Goal: Task Accomplishment & Management: Manage account settings

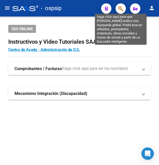
click at [119, 9] on icon "button" at bounding box center [120, 9] width 5 height 6
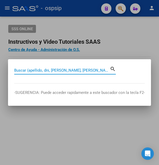
paste input "36845611"
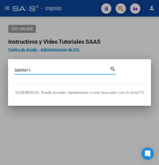
type input "36845611"
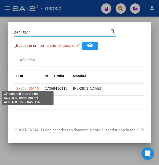
click at [25, 86] on span "27368456115" at bounding box center [27, 88] width 23 height 4
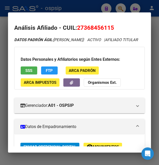
drag, startPoint x: 84, startPoint y: 27, endPoint x: 111, endPoint y: 28, distance: 26.9
click at [111, 28] on span "27368456115" at bounding box center [95, 27] width 37 height 7
copy span "36845611"
click at [69, 8] on div at bounding box center [79, 82] width 159 height 165
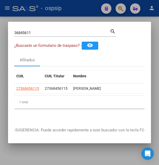
click at [69, 8] on div at bounding box center [79, 82] width 159 height 165
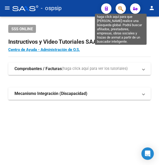
click at [120, 9] on icon "button" at bounding box center [120, 9] width 5 height 6
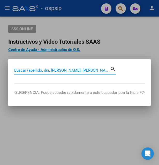
paste input "41567234"
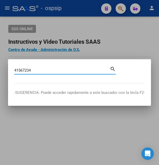
type input "41567234"
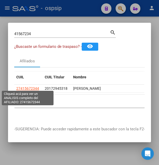
click at [26, 86] on span "27415672344" at bounding box center [27, 88] width 23 height 4
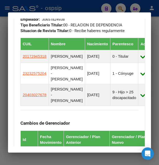
scroll to position [391, 0]
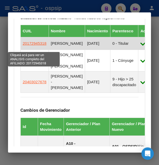
click at [28, 46] on span "20172945318" at bounding box center [35, 43] width 24 height 4
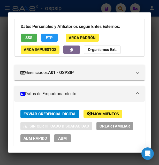
scroll to position [28, 0]
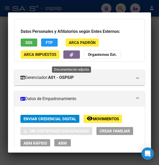
click at [76, 58] on button "button" at bounding box center [71, 54] width 17 height 8
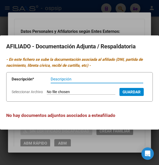
click at [90, 27] on div at bounding box center [79, 82] width 159 height 165
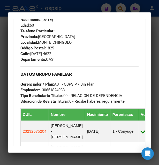
scroll to position [363, 0]
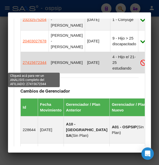
click at [35, 65] on span "27415672344" at bounding box center [35, 62] width 24 height 4
type textarea "27415672344"
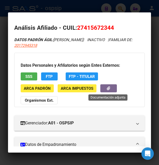
click at [108, 90] on icon "button" at bounding box center [108, 88] width 3 height 4
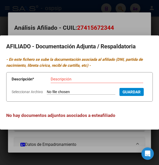
click at [100, 21] on div at bounding box center [79, 82] width 159 height 165
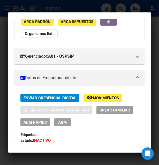
scroll to position [28, 0]
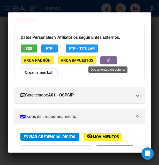
click at [112, 62] on button "button" at bounding box center [108, 60] width 17 height 8
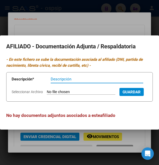
click at [102, 24] on div at bounding box center [79, 82] width 159 height 165
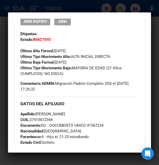
scroll to position [251, 0]
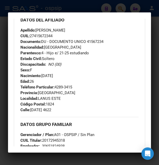
click at [72, 5] on div at bounding box center [79, 82] width 159 height 165
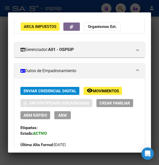
scroll to position [0, 0]
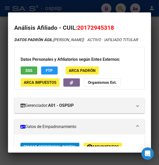
drag, startPoint x: 84, startPoint y: 27, endPoint x: 111, endPoint y: 25, distance: 26.7
click at [111, 25] on span "20172945318" at bounding box center [95, 27] width 37 height 7
click at [108, 8] on div at bounding box center [79, 82] width 159 height 165
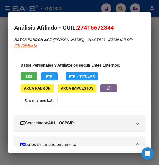
drag, startPoint x: 85, startPoint y: 27, endPoint x: 111, endPoint y: 26, distance: 26.7
click at [111, 26] on span "27415672344" at bounding box center [95, 27] width 37 height 7
copy span "41567234"
click at [68, 6] on div at bounding box center [79, 82] width 159 height 165
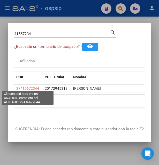
click at [33, 87] on span "27415672344" at bounding box center [27, 88] width 23 height 4
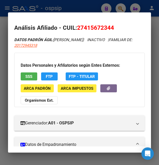
click at [32, 73] on button "SSS" at bounding box center [29, 76] width 17 height 8
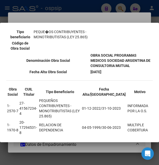
scroll to position [56, 0]
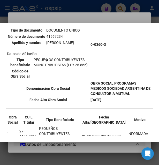
click at [83, 19] on div at bounding box center [79, 82] width 159 height 165
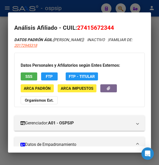
click at [29, 77] on span "SSS" at bounding box center [28, 76] width 7 height 5
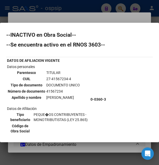
scroll to position [0, 0]
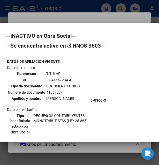
click at [51, 78] on td "27-41567234-4" at bounding box center [63, 80] width 34 height 6
click at [52, 79] on td "27-41567234-4" at bounding box center [63, 80] width 34 height 6
click at [109, 17] on div at bounding box center [79, 82] width 159 height 165
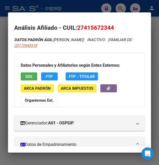
click at [83, 9] on div at bounding box center [79, 82] width 159 height 165
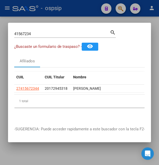
click at [83, 9] on div at bounding box center [79, 82] width 159 height 165
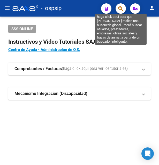
click at [122, 7] on icon "button" at bounding box center [120, 9] width 5 height 6
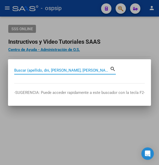
click at [61, 70] on input "Buscar (apellido, dni, [PERSON_NAME], [PERSON_NAME], cuit, obra social)" at bounding box center [62, 70] width 96 height 5
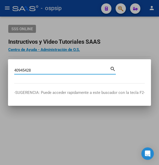
type input "40945428"
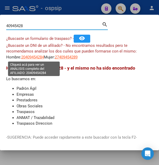
click at [39, 58] on span "20409454284" at bounding box center [32, 57] width 23 height 5
type textarea "20409454284"
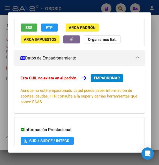
scroll to position [125, 0]
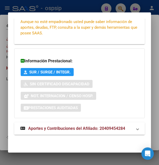
click at [57, 130] on span "Aportes y Contribuciones del Afiliado: 20409454284" at bounding box center [76, 128] width 97 height 5
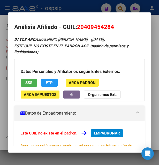
scroll to position [0, 0]
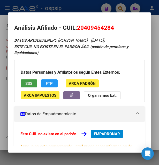
click at [32, 81] on span "SSS" at bounding box center [28, 83] width 7 height 5
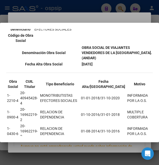
scroll to position [94, 0]
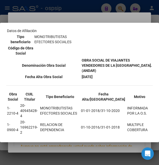
click at [99, 13] on div at bounding box center [79, 82] width 159 height 165
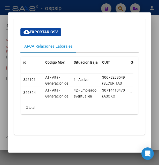
scroll to position [252, 0]
click at [74, 7] on div at bounding box center [79, 82] width 159 height 165
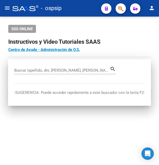
click at [74, 7] on div "- ospsip" at bounding box center [54, 8] width 85 height 11
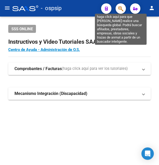
click at [120, 7] on icon "button" at bounding box center [120, 9] width 5 height 6
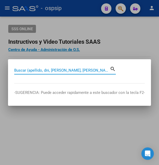
paste input "39771514"
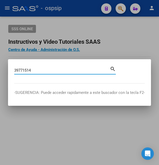
type input "39771514"
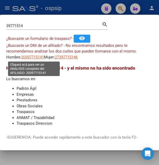
click at [33, 57] on span "20397715141" at bounding box center [32, 57] width 23 height 5
type textarea "20397715141"
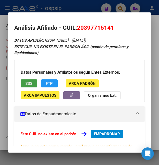
click at [30, 84] on span "SSS" at bounding box center [28, 83] width 7 height 5
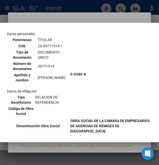
scroll to position [84, 0]
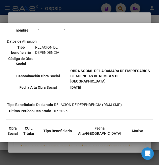
click at [86, 18] on div at bounding box center [79, 82] width 159 height 165
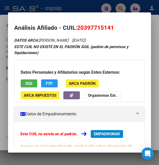
drag, startPoint x: 84, startPoint y: 26, endPoint x: 110, endPoint y: 27, distance: 25.4
click at [110, 27] on span "20397715141" at bounding box center [95, 27] width 37 height 7
copy span "39771514"
drag, startPoint x: 77, startPoint y: 28, endPoint x: 115, endPoint y: 26, distance: 38.1
click at [115, 26] on h2 "Análisis Afiliado - CUIL: 20397715141" at bounding box center [79, 28] width 131 height 9
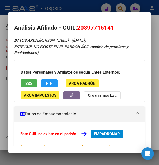
copy h2 "Análisis Afiliado - CUIL: 20397715141"
click at [41, 6] on div at bounding box center [79, 82] width 159 height 165
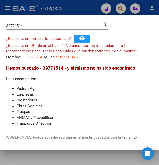
click at [41, 6] on div at bounding box center [79, 82] width 159 height 165
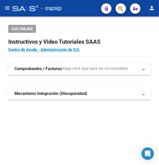
click at [41, 6] on div "- ospsip" at bounding box center [54, 8] width 85 height 11
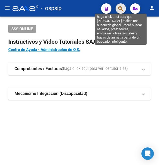
click at [119, 7] on icon "button" at bounding box center [120, 9] width 5 height 6
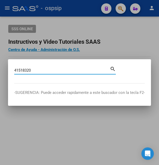
type input "41518320"
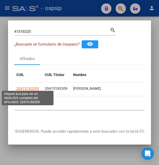
click at [30, 88] on span "20415183209" at bounding box center [27, 88] width 23 height 4
type textarea "20415183209"
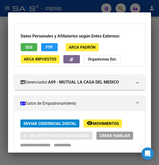
scroll to position [0, 0]
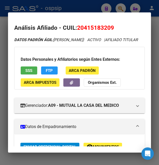
drag, startPoint x: 84, startPoint y: 25, endPoint x: 112, endPoint y: 24, distance: 28.0
click at [112, 24] on h2 "Análisis Afiliado - CUIL: 20415183209" at bounding box center [79, 28] width 131 height 9
copy span "41518320"
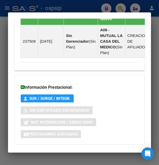
scroll to position [435, 0]
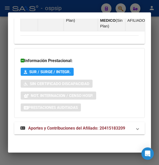
click at [84, 126] on span "Aportes y Contribuciones del Afiliado: 20415183209" at bounding box center [76, 128] width 97 height 5
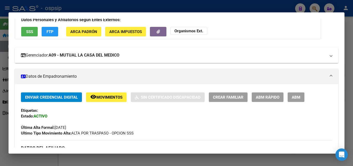
scroll to position [28, 0]
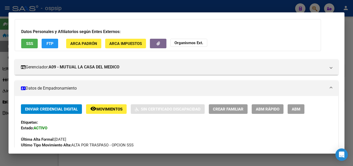
click at [30, 46] on button "SSS" at bounding box center [29, 44] width 17 height 10
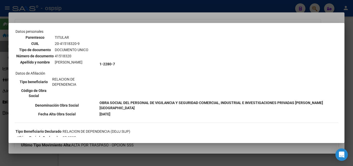
scroll to position [0, 0]
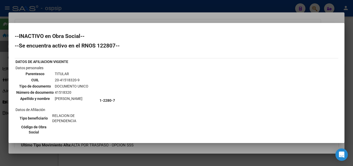
click at [159, 13] on div at bounding box center [176, 83] width 353 height 166
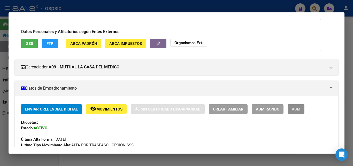
click at [159, 108] on button "ABM" at bounding box center [296, 110] width 17 height 10
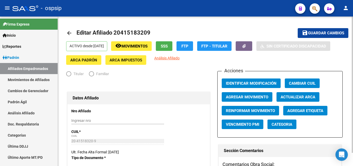
radio input "true"
type input "30-57517012-5"
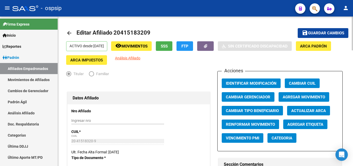
click at [148, 49] on span "Movimientos" at bounding box center [135, 46] width 26 height 5
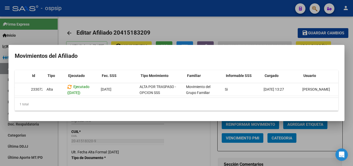
scroll to position [0, 7]
click at [159, 30] on div at bounding box center [176, 83] width 353 height 166
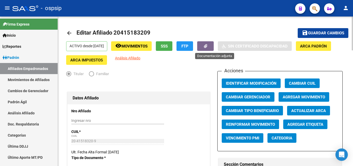
click at [159, 46] on icon "button" at bounding box center [205, 46] width 3 height 4
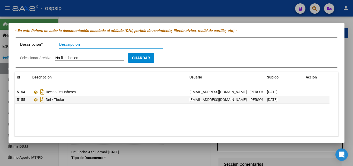
scroll to position [0, 0]
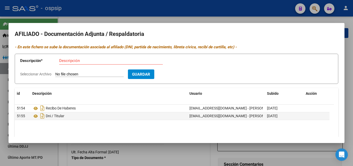
click at [159, 149] on div at bounding box center [176, 83] width 353 height 166
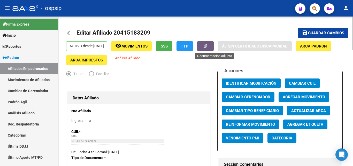
click at [159, 46] on button "button" at bounding box center [205, 46] width 17 height 10
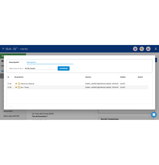
scroll to position [33, 0]
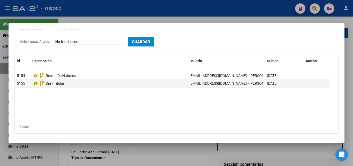
click at [159, 18] on div at bounding box center [176, 83] width 353 height 166
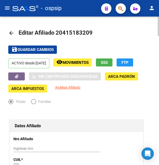
drag, startPoint x: 62, startPoint y: 33, endPoint x: 90, endPoint y: 34, distance: 27.7
click at [90, 34] on span "Editar Afiliado 20415183209" at bounding box center [56, 32] width 74 height 6
copy span "41518320"
drag, startPoint x: 55, startPoint y: 33, endPoint x: 93, endPoint y: 30, distance: 37.8
click at [93, 30] on h1 "Editar Afiliado 20415183209" at bounding box center [56, 33] width 75 height 10
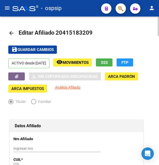
copy span "20415183209"
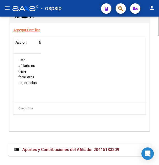
scroll to position [989, 0]
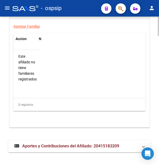
click at [57, 144] on span "Aportes y Contribuciones del Afiliado: 20415183209" at bounding box center [70, 146] width 97 height 5
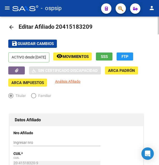
scroll to position [0, 0]
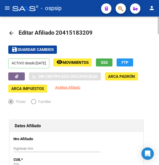
click at [92, 66] on button "remove_red_eye Movimientos" at bounding box center [72, 62] width 39 height 8
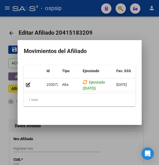
click at [77, 152] on div at bounding box center [79, 82] width 159 height 165
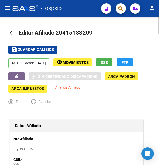
click at [13, 72] on div "ACTIVO desde [DATE] remove_red_eye Movimientos SSS FTP Sin Certificado Discapac…" at bounding box center [79, 75] width 143 height 34
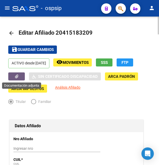
click at [18, 76] on icon "button" at bounding box center [16, 77] width 3 height 4
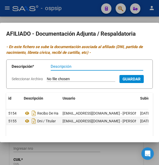
scroll to position [55, 0]
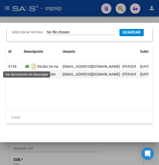
click at [29, 66] on icon at bounding box center [27, 66] width 7 height 6
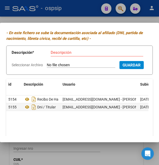
scroll to position [0, 0]
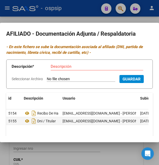
click at [93, 18] on div at bounding box center [79, 82] width 159 height 165
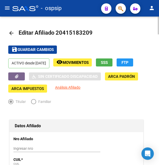
drag, startPoint x: 63, startPoint y: 33, endPoint x: 88, endPoint y: 31, distance: 24.7
click at [88, 31] on span "Editar Afiliado 20415183209" at bounding box center [56, 32] width 74 height 6
copy span "41518320"
click at [113, 65] on button "SSS" at bounding box center [104, 62] width 17 height 8
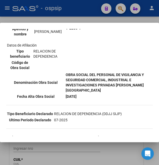
scroll to position [84, 0]
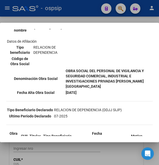
click at [86, 18] on div at bounding box center [79, 82] width 159 height 165
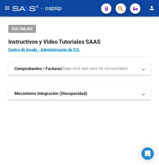
click at [118, 8] on button "button" at bounding box center [121, 8] width 10 height 10
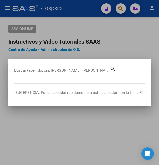
click at [28, 69] on input "Buscar (apellido, dni, [PERSON_NAME], [PERSON_NAME], cuit, obra social)" at bounding box center [62, 70] width 96 height 5
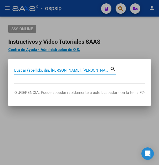
paste input "41112335"
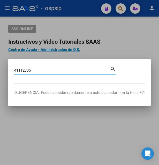
type input "41112335"
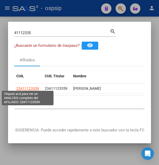
click at [26, 86] on span "23411123359" at bounding box center [27, 88] width 23 height 4
type textarea "23411123359"
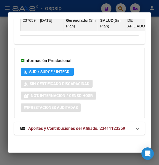
scroll to position [487, 0]
click at [65, 129] on span "Aportes y Contribuciones del Afiliado: 23411123359" at bounding box center [76, 128] width 97 height 5
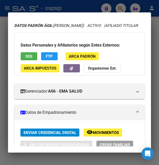
scroll to position [0, 0]
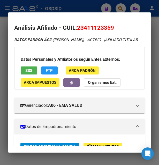
drag, startPoint x: 85, startPoint y: 28, endPoint x: 111, endPoint y: 29, distance: 26.2
click at [111, 29] on span "23411123359" at bounding box center [95, 27] width 37 height 7
copy span "41112335"
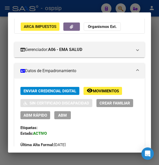
scroll to position [84, 0]
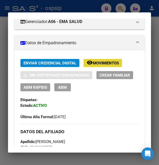
click at [110, 65] on span "Movimientos" at bounding box center [106, 63] width 26 height 5
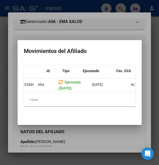
scroll to position [0, 0]
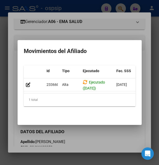
click at [106, 25] on div at bounding box center [79, 82] width 159 height 165
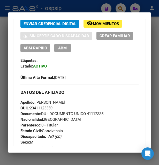
scroll to position [112, 0]
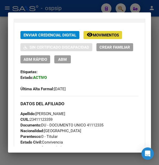
click at [109, 38] on span "Movimientos" at bounding box center [106, 35] width 26 height 5
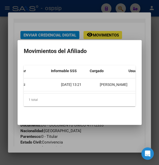
scroll to position [0, 219]
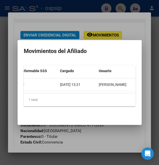
click at [89, 8] on div at bounding box center [79, 82] width 159 height 165
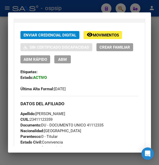
click at [89, 8] on div at bounding box center [79, 82] width 159 height 165
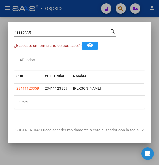
click at [89, 8] on div at bounding box center [79, 82] width 159 height 165
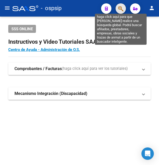
click at [119, 7] on icon "button" at bounding box center [120, 9] width 5 height 6
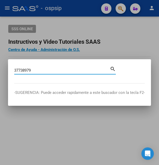
type input "37738979"
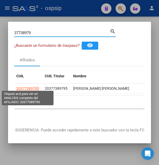
click at [30, 86] on span "20377389795" at bounding box center [27, 88] width 23 height 4
type textarea "20377389795"
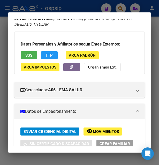
scroll to position [56, 0]
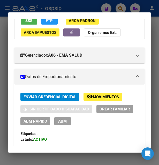
click at [101, 96] on span "Movimientos" at bounding box center [106, 97] width 26 height 5
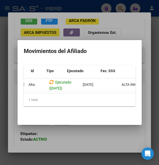
scroll to position [0, 0]
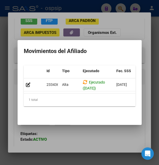
click at [130, 22] on div at bounding box center [79, 82] width 159 height 165
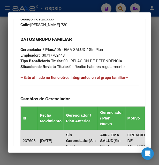
scroll to position [307, 0]
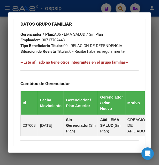
click at [84, 12] on div at bounding box center [79, 82] width 159 height 165
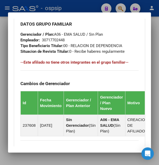
click at [84, 12] on div at bounding box center [79, 82] width 159 height 165
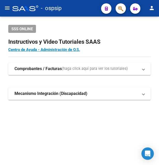
click at [84, 11] on div "- ospsip" at bounding box center [54, 8] width 85 height 11
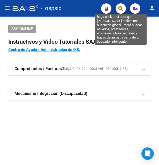
click at [120, 8] on icon "button" at bounding box center [120, 9] width 5 height 6
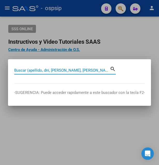
paste input "34432866"
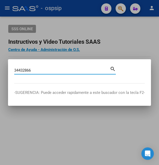
type input "34432866"
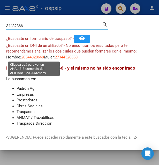
click at [39, 59] on span "20344328669" at bounding box center [32, 57] width 23 height 5
type textarea "20344328669"
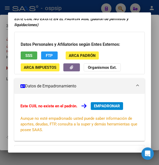
scroll to position [35, 0]
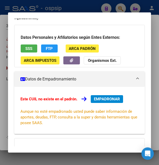
click at [32, 51] on span "SSS" at bounding box center [28, 48] width 7 height 5
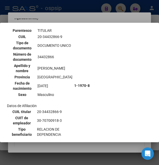
scroll to position [28, 0]
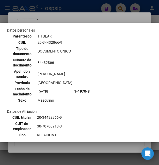
click at [73, 18] on div at bounding box center [79, 82] width 159 height 165
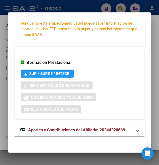
scroll to position [125, 0]
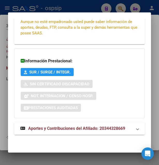
click at [77, 128] on span "Aportes y Contribuciones del Afiliado: 20344328669" at bounding box center [76, 128] width 97 height 5
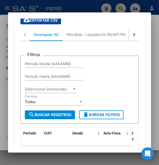
scroll to position [200, 0]
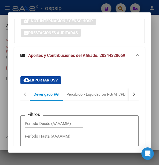
click at [129, 94] on button "button" at bounding box center [133, 94] width 9 height 12
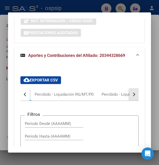
click at [129, 94] on button "button" at bounding box center [133, 94] width 9 height 12
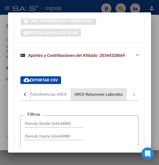
click at [99, 92] on div "ARCA Relaciones Laborales" at bounding box center [99, 95] width 48 height 6
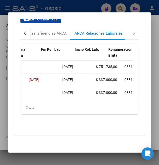
scroll to position [0, 152]
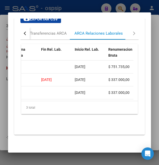
click at [89, 11] on div at bounding box center [79, 82] width 159 height 165
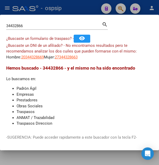
click at [73, 9] on div at bounding box center [79, 82] width 159 height 165
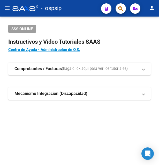
click at [120, 12] on span "button" at bounding box center [120, 8] width 5 height 11
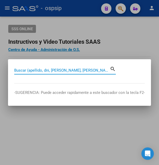
paste input "20344328669"
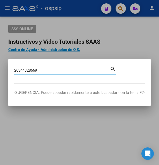
type input "20344328669"
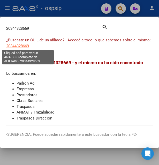
click at [22, 44] on span "20344328669" at bounding box center [17, 46] width 23 height 5
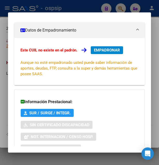
scroll to position [125, 0]
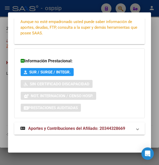
click at [84, 128] on span "Aportes y Contribuciones del Afiliado: 20344328669" at bounding box center [76, 128] width 97 height 5
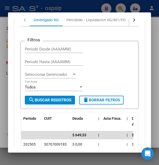
scroll to position [273, 0]
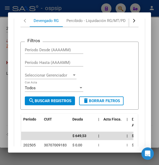
click at [129, 22] on button "button" at bounding box center [133, 20] width 9 height 12
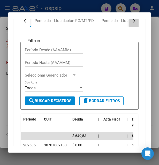
click at [129, 22] on button "button" at bounding box center [133, 20] width 9 height 12
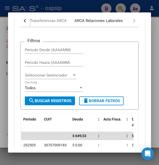
click at [102, 22] on div "ARCA Relaciones Laborales" at bounding box center [99, 21] width 48 height 6
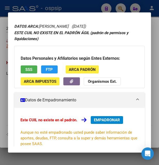
scroll to position [0, 0]
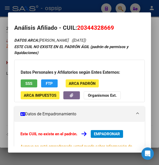
drag, startPoint x: 78, startPoint y: 28, endPoint x: 115, endPoint y: 28, distance: 37.3
click at [115, 28] on h2 "Análisis Afiliado - CUIL: 20344328669" at bounding box center [79, 28] width 131 height 9
copy span "20344328669"
click at [32, 82] on span "SSS" at bounding box center [28, 83] width 7 height 5
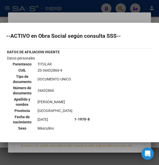
click at [44, 71] on td "20-34432866-9" at bounding box center [54, 71] width 35 height 6
click at [69, 19] on div at bounding box center [79, 82] width 159 height 165
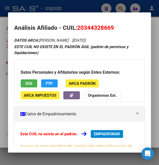
click at [87, 10] on div at bounding box center [79, 82] width 159 height 165
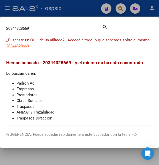
click at [83, 6] on div at bounding box center [79, 82] width 159 height 165
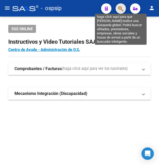
click at [120, 9] on icon "button" at bounding box center [120, 9] width 5 height 6
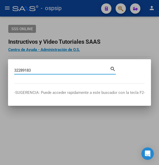
type input "32289183"
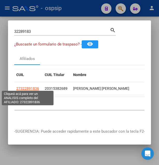
click at [24, 86] on span "27322891836" at bounding box center [27, 88] width 23 height 4
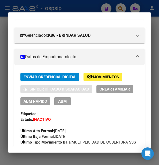
scroll to position [56, 0]
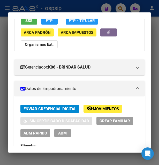
click at [100, 106] on span "remove_red_eye Movimientos" at bounding box center [103, 108] width 32 height 5
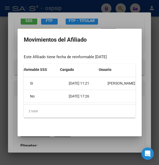
scroll to position [0, 219]
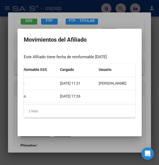
click at [123, 21] on div at bounding box center [79, 82] width 159 height 165
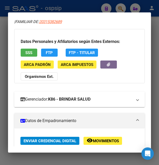
scroll to position [0, 0]
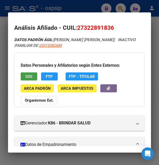
click at [34, 79] on button "SSS" at bounding box center [29, 76] width 17 height 8
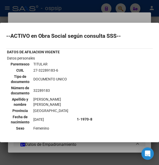
click at [100, 20] on div at bounding box center [79, 82] width 159 height 165
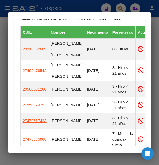
scroll to position [391, 0]
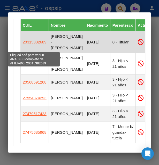
click at [35, 44] on span "20315382689" at bounding box center [35, 42] width 24 height 4
type textarea "20315382689"
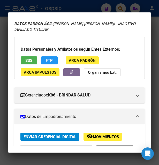
scroll to position [0, 0]
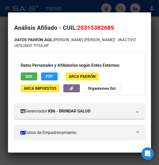
drag, startPoint x: 85, startPoint y: 27, endPoint x: 93, endPoint y: 26, distance: 8.6
click at [93, 26] on span "20315382689" at bounding box center [95, 27] width 37 height 7
click at [83, 43] on div "DATOS PADRÓN ÁGIL: [PERSON_NAME] [PERSON_NAME] | INACTIVO | AFILIADO TITULAR" at bounding box center [79, 43] width 131 height 12
click at [29, 75] on span "SSS" at bounding box center [28, 76] width 7 height 5
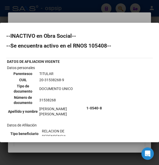
click at [54, 79] on td "20-31538268-9" at bounding box center [62, 80] width 46 height 6
click at [49, 80] on td "20-31538268-9" at bounding box center [62, 80] width 46 height 6
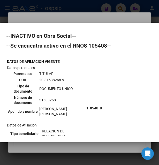
click at [59, 79] on td "20-31538268-9" at bounding box center [62, 80] width 46 height 6
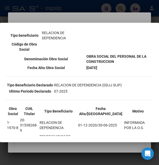
scroll to position [84, 0]
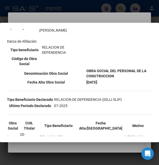
click at [68, 10] on div at bounding box center [79, 82] width 159 height 165
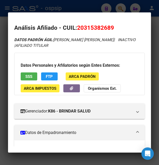
click at [70, 7] on div at bounding box center [79, 82] width 159 height 165
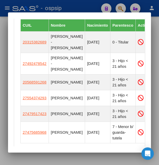
click at [70, 7] on div at bounding box center [79, 82] width 159 height 165
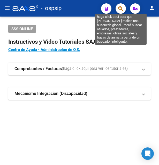
click at [119, 9] on icon "button" at bounding box center [120, 9] width 5 height 6
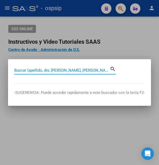
click at [41, 70] on input "Buscar (apellido, dni, [PERSON_NAME], [PERSON_NAME], cuit, obra social)" at bounding box center [62, 70] width 96 height 5
paste input "40511090"
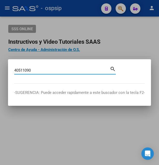
type input "40511090"
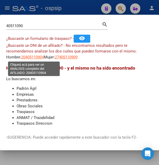
click at [38, 58] on span "20405110904" at bounding box center [32, 57] width 23 height 5
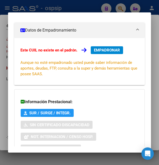
scroll to position [125, 0]
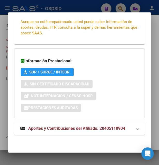
click at [66, 130] on span "Aportes y Contribuciones del Afiliado: 20405110904" at bounding box center [76, 128] width 97 height 5
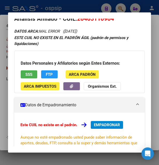
scroll to position [0, 0]
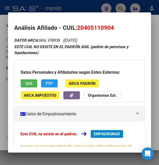
click at [85, 5] on div at bounding box center [79, 82] width 159 height 165
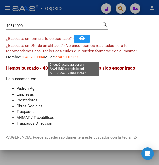
click at [72, 56] on span "27405110909" at bounding box center [66, 57] width 23 height 5
type textarea "27405110909"
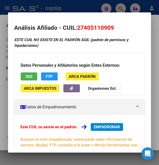
click at [72, 6] on div at bounding box center [79, 82] width 159 height 165
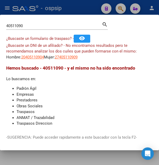
click at [6, 25] on input "40511090" at bounding box center [54, 26] width 96 height 5
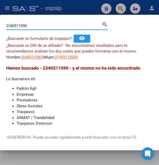
click at [32, 25] on input "2340511090" at bounding box center [54, 26] width 96 height 5
type input "23405110903"
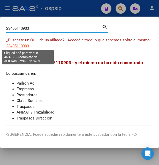
click at [24, 44] on span "23405110903" at bounding box center [17, 46] width 23 height 5
type textarea "23405110903"
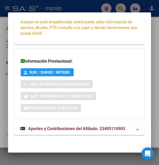
scroll to position [125, 0]
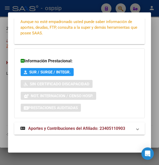
click at [58, 129] on span "Aportes y Contribuciones del Afiliado: 23405110903" at bounding box center [76, 128] width 97 height 5
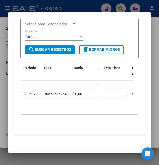
scroll to position [245, 0]
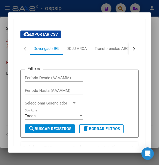
click at [129, 50] on button "button" at bounding box center [133, 48] width 9 height 12
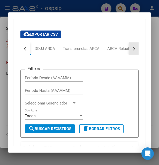
click at [129, 50] on button "button" at bounding box center [133, 48] width 9 height 12
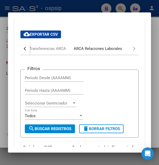
click at [108, 50] on div "ARCA Relaciones Laborales" at bounding box center [98, 49] width 48 height 6
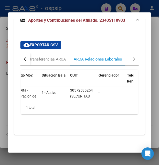
scroll to position [0, 0]
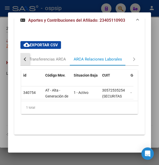
click at [24, 55] on button "button" at bounding box center [24, 59] width 9 height 12
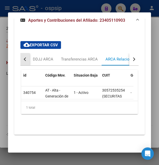
click at [24, 55] on button "button" at bounding box center [24, 59] width 9 height 12
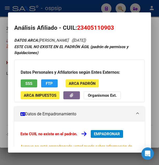
drag, startPoint x: 78, startPoint y: 28, endPoint x: 115, endPoint y: 29, distance: 37.3
click at [115, 29] on h2 "Análisis Afiliado - CUIL: 23405110903" at bounding box center [79, 28] width 131 height 9
click at [62, 9] on div at bounding box center [79, 82] width 159 height 165
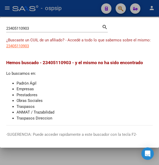
click at [65, 9] on div at bounding box center [79, 82] width 159 height 165
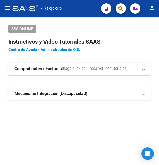
click at [69, 8] on div "- ospsip" at bounding box center [54, 8] width 85 height 11
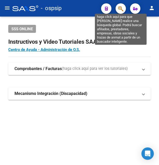
click at [122, 9] on icon "button" at bounding box center [120, 9] width 5 height 6
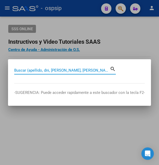
paste input "33505007"
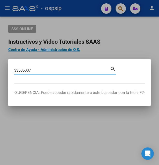
type input "33505007"
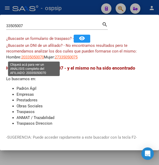
click at [32, 57] on span "20335050070" at bounding box center [32, 57] width 23 height 5
type textarea "20335050070"
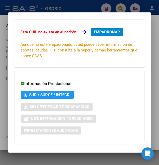
scroll to position [125, 0]
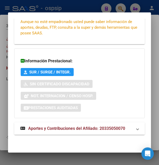
click at [59, 128] on span "Aportes y Contribuciones del Afiliado: 20335050070" at bounding box center [76, 128] width 97 height 5
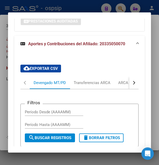
scroll to position [211, 0]
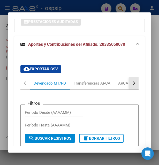
click at [129, 84] on button "button" at bounding box center [133, 83] width 9 height 12
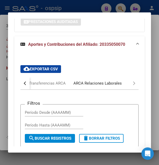
click at [102, 86] on div "ARCA Relaciones Laborales" at bounding box center [98, 83] width 56 height 12
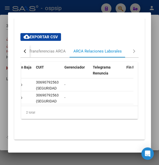
scroll to position [0, 0]
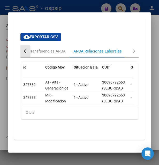
click at [26, 51] on div "button" at bounding box center [26, 51] width 4 height 4
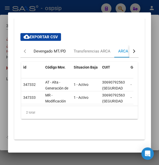
click at [42, 51] on div "Devengado MT/PD" at bounding box center [50, 51] width 32 height 6
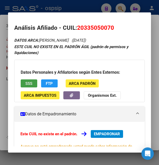
click at [25, 85] on button "SSS" at bounding box center [29, 83] width 17 height 8
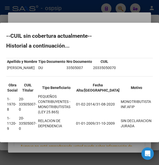
click at [83, 18] on div at bounding box center [79, 82] width 159 height 165
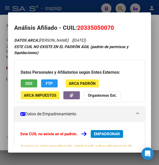
drag, startPoint x: 85, startPoint y: 27, endPoint x: 112, endPoint y: 24, distance: 27.4
click at [112, 24] on h2 "Análisis Afiliado - CUIL: 20335050070" at bounding box center [79, 28] width 131 height 9
drag, startPoint x: 76, startPoint y: 27, endPoint x: 120, endPoint y: 26, distance: 44.0
click at [120, 26] on h2 "Análisis Afiliado - CUIL: 20335050070" at bounding box center [79, 28] width 131 height 9
click at [63, 7] on div at bounding box center [79, 82] width 159 height 165
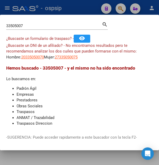
click at [63, 7] on div at bounding box center [79, 82] width 159 height 165
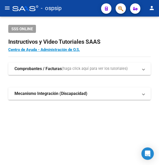
click at [63, 7] on div "- ospsip" at bounding box center [54, 8] width 85 height 11
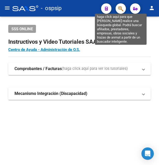
click at [122, 8] on icon "button" at bounding box center [120, 9] width 5 height 6
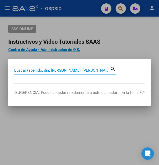
paste input "33037949"
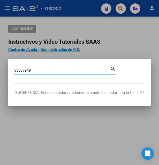
type input "33037949"
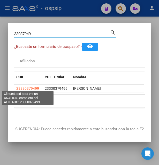
click at [27, 87] on span "23330379499" at bounding box center [27, 88] width 23 height 4
type textarea "23330379499"
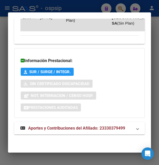
scroll to position [445, 0]
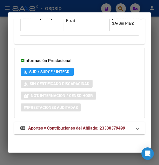
click at [54, 128] on span "Aportes y Contribuciones del Afiliado: 23330379499" at bounding box center [76, 128] width 97 height 5
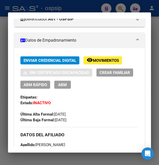
scroll to position [84, 0]
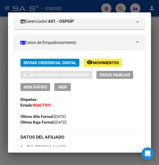
click at [64, 90] on span "ABM" at bounding box center [62, 87] width 9 height 5
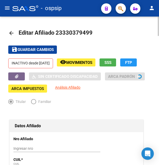
radio input "true"
type input "30-62184270-2"
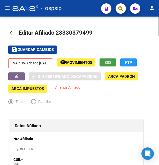
click at [111, 63] on span "SSS" at bounding box center [108, 62] width 7 height 5
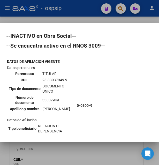
click at [47, 78] on td "23-33037949-9" at bounding box center [58, 80] width 33 height 6
click at [72, 71] on td "TITULAR" at bounding box center [58, 74] width 33 height 6
drag, startPoint x: 38, startPoint y: 80, endPoint x: 63, endPoint y: 80, distance: 25.1
click at [63, 80] on td "23-33037949-9" at bounding box center [58, 80] width 33 height 6
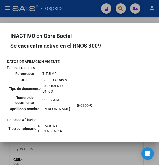
click at [84, 20] on div at bounding box center [79, 82] width 159 height 165
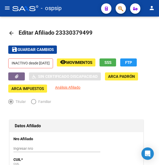
click at [84, 11] on div "- ospsip" at bounding box center [54, 8] width 85 height 11
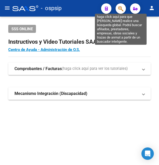
click at [119, 7] on icon "button" at bounding box center [120, 9] width 5 height 6
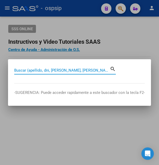
paste input "40511090"
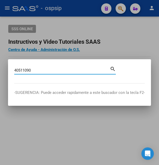
type input "40511090"
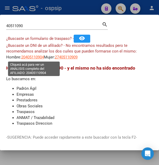
click at [36, 58] on span "20405110904" at bounding box center [32, 57] width 23 height 5
type textarea "20405110904"
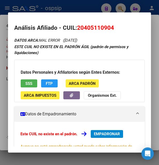
drag, startPoint x: 85, startPoint y: 26, endPoint x: 110, endPoint y: 25, distance: 25.4
click at [110, 25] on span "20405110904" at bounding box center [95, 27] width 37 height 7
click at [79, 3] on div at bounding box center [79, 82] width 159 height 165
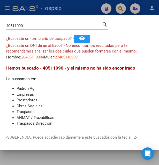
click at [80, 13] on div at bounding box center [79, 82] width 159 height 165
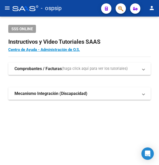
click at [80, 13] on div "- ospsip" at bounding box center [54, 8] width 85 height 11
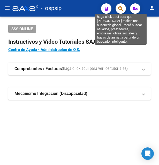
click at [121, 7] on icon "button" at bounding box center [120, 9] width 5 height 6
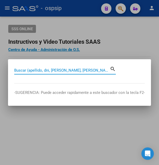
paste input "41006677"
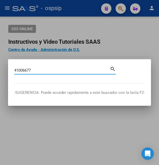
type input "41006677"
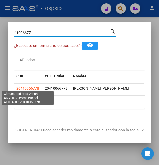
click at [30, 87] on span "20410066778" at bounding box center [27, 88] width 23 height 4
type textarea "20410066778"
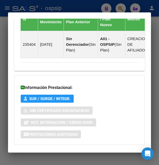
scroll to position [412, 0]
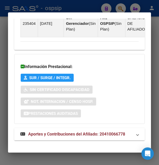
click at [49, 132] on span "Aportes y Contribuciones del Afiliado: 20410066778" at bounding box center [76, 134] width 97 height 5
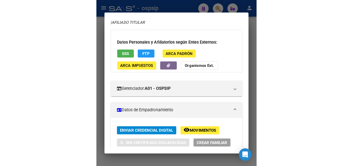
scroll to position [0, 0]
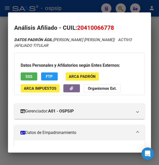
click at [78, 9] on div at bounding box center [79, 82] width 159 height 165
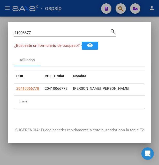
click at [78, 9] on div at bounding box center [79, 82] width 159 height 165
click at [78, 9] on div "- ospsip" at bounding box center [54, 8] width 85 height 11
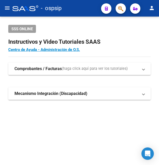
click at [124, 9] on button "button" at bounding box center [121, 8] width 10 height 10
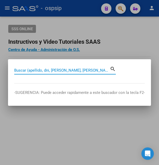
click at [35, 70] on input "Buscar (apellido, dni, [PERSON_NAME], [PERSON_NAME], cuit, obra social)" at bounding box center [62, 70] width 96 height 5
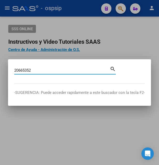
type input "20665352"
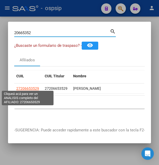
click at [32, 87] on span "27206653529" at bounding box center [27, 88] width 23 height 4
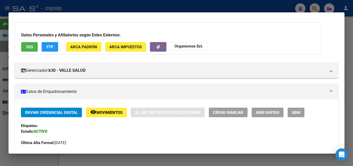
scroll to position [84, 0]
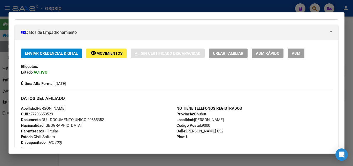
click at [107, 50] on button "remove_red_eye Movimientos" at bounding box center [106, 54] width 41 height 10
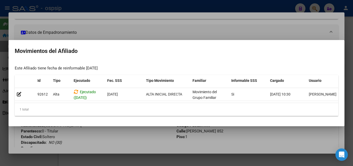
click at [159, 33] on div at bounding box center [176, 83] width 353 height 166
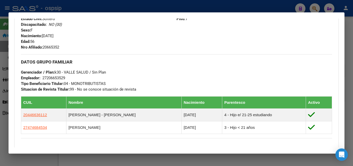
scroll to position [251, 0]
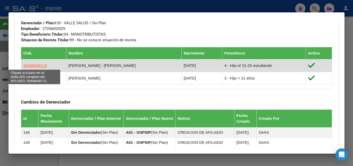
click at [32, 64] on span "20446636112" at bounding box center [35, 65] width 24 height 4
type textarea "20446636112"
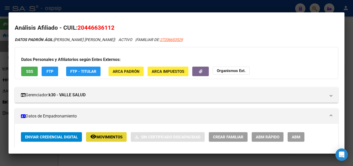
click at [114, 136] on span "Movimientos" at bounding box center [109, 137] width 26 height 5
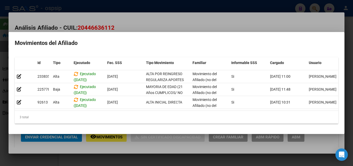
click at [159, 19] on div at bounding box center [176, 83] width 353 height 166
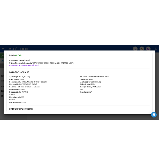
scroll to position [50, 0]
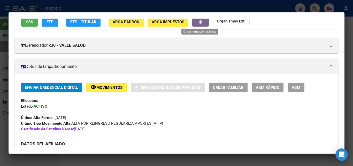
click at [159, 10] on div at bounding box center [176, 83] width 353 height 166
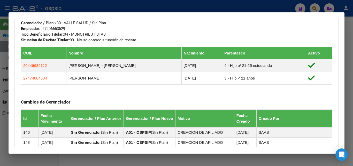
click at [159, 8] on div at bounding box center [176, 83] width 353 height 166
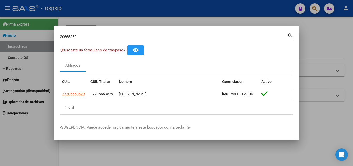
click at [159, 8] on div at bounding box center [176, 83] width 353 height 166
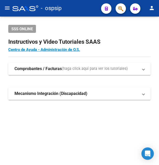
click at [120, 6] on span "button" at bounding box center [120, 8] width 5 height 11
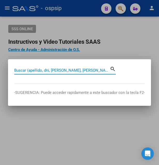
paste input "95208088"
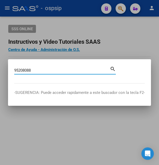
type input "95208088"
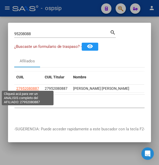
click at [29, 86] on span "27952080887" at bounding box center [27, 88] width 23 height 4
type textarea "27952080887"
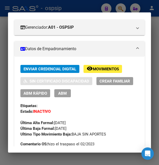
scroll to position [56, 0]
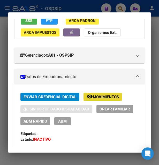
click at [98, 98] on span "Movimientos" at bounding box center [106, 97] width 26 height 5
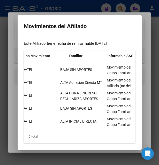
scroll to position [0, 83]
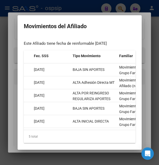
click at [84, 12] on div at bounding box center [79, 82] width 159 height 165
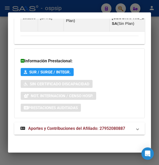
scroll to position [570, 0]
click at [61, 129] on span "Aportes y Contribuciones del Afiliado: 27952080887" at bounding box center [76, 128] width 97 height 5
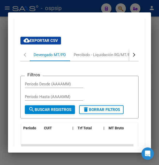
scroll to position [629, 0]
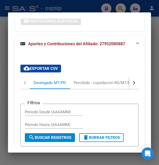
click at [129, 89] on button "button" at bounding box center [133, 83] width 9 height 12
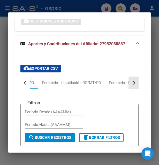
click at [129, 89] on button "button" at bounding box center [133, 83] width 9 height 12
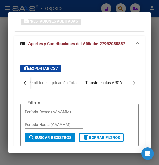
click at [111, 86] on div "Transferencias ARCA" at bounding box center [103, 83] width 37 height 6
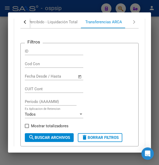
scroll to position [648, 0]
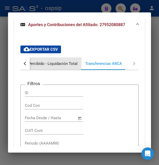
click at [69, 66] on div "Percibido - Liquidación Total" at bounding box center [52, 64] width 49 height 6
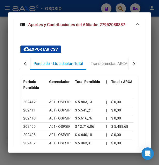
click at [27, 70] on button "button" at bounding box center [24, 63] width 9 height 12
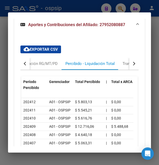
click at [27, 70] on button "button" at bounding box center [24, 63] width 9 height 12
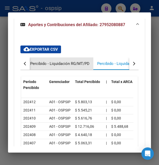
click at [78, 66] on div "Percibido - Liquidación RG/MT/PD" at bounding box center [59, 64] width 59 height 6
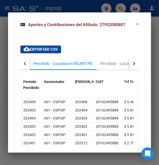
click at [27, 65] on div "button" at bounding box center [26, 64] width 4 height 4
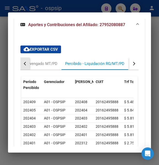
click at [27, 65] on div "button" at bounding box center [26, 64] width 4 height 4
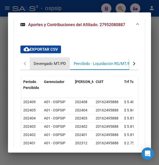
click at [54, 66] on div "Devengado MT/PD" at bounding box center [50, 64] width 32 height 6
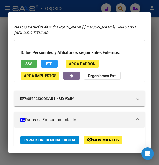
scroll to position [0, 0]
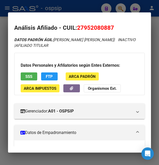
drag, startPoint x: 76, startPoint y: 27, endPoint x: 125, endPoint y: 26, distance: 48.4
click at [125, 26] on h2 "Análisis Afiliado - CUIL: 27952080887" at bounding box center [79, 28] width 131 height 9
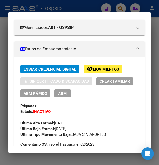
scroll to position [56, 0]
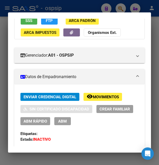
click at [63, 121] on span "ABM" at bounding box center [62, 121] width 9 height 5
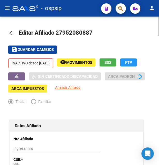
radio input "true"
type input "27-95208088-7"
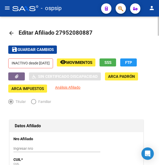
drag, startPoint x: 63, startPoint y: 33, endPoint x: 88, endPoint y: 31, distance: 25.2
click at [88, 31] on span "Editar Afiliado 27952080887" at bounding box center [56, 32] width 74 height 6
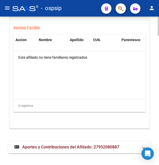
scroll to position [1007, 0]
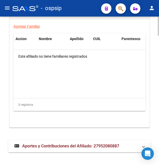
click at [58, 144] on span "Aportes y Contribuciones del Afiliado: 27952080887" at bounding box center [70, 146] width 97 height 5
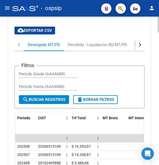
scroll to position [1139, 0]
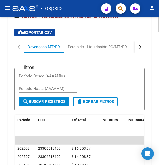
click at [140, 45] on div "button" at bounding box center [140, 47] width 4 height 4
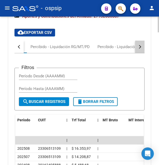
click at [140, 45] on div "button" at bounding box center [140, 47] width 4 height 4
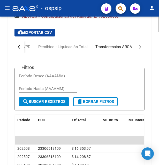
click at [111, 45] on div "Transferencias ARCA" at bounding box center [114, 47] width 44 height 12
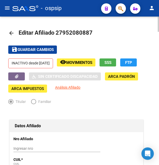
scroll to position [26, 0]
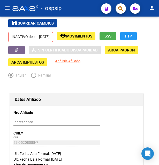
click at [77, 4] on div "- ospsip" at bounding box center [54, 8] width 85 height 11
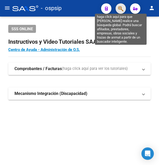
click at [122, 8] on icon "button" at bounding box center [120, 9] width 5 height 6
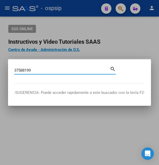
type input "37588199"
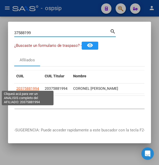
click at [27, 86] on span "20375881994" at bounding box center [27, 88] width 23 height 4
type textarea "20375881994"
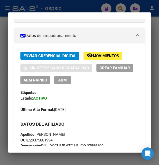
scroll to position [84, 0]
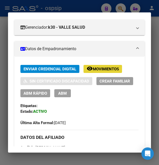
click at [99, 70] on span "Movimientos" at bounding box center [106, 69] width 26 height 5
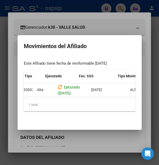
scroll to position [0, 10]
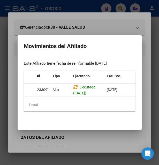
click at [120, 22] on div at bounding box center [79, 82] width 159 height 165
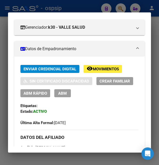
click at [73, 9] on div at bounding box center [79, 82] width 159 height 165
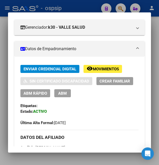
click at [73, 9] on div at bounding box center [79, 82] width 159 height 165
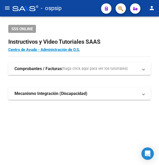
click at [73, 9] on div "- ospsip" at bounding box center [54, 8] width 85 height 11
click at [124, 8] on button "button" at bounding box center [121, 8] width 10 height 10
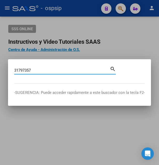
type input "31797357"
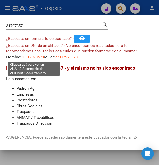
click at [36, 58] on span "20317973579" at bounding box center [32, 57] width 23 height 5
type textarea "20317973579"
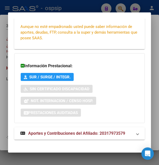
scroll to position [125, 0]
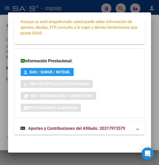
click at [56, 129] on span "Aportes y Contribuciones del Afiliado: 20317973579" at bounding box center [76, 128] width 97 height 5
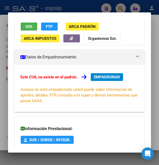
scroll to position [15, 0]
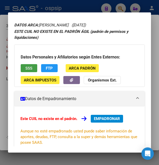
click at [31, 66] on span "SSS" at bounding box center [28, 68] width 7 height 5
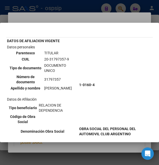
scroll to position [0, 0]
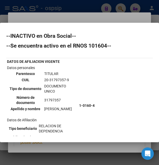
click at [50, 79] on td "20-31797357-9" at bounding box center [61, 80] width 34 height 6
click at [103, 18] on div at bounding box center [79, 82] width 159 height 165
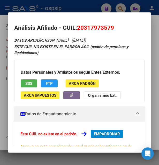
click at [32, 84] on span "SSS" at bounding box center [28, 83] width 7 height 5
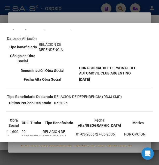
scroll to position [84, 0]
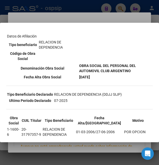
click at [106, 10] on div at bounding box center [79, 82] width 159 height 165
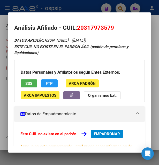
click at [89, 11] on div at bounding box center [79, 82] width 159 height 165
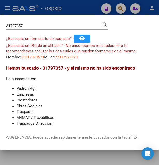
click at [89, 11] on div at bounding box center [79, 82] width 159 height 165
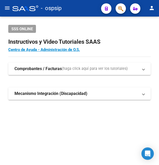
click at [89, 11] on div "- ospsip" at bounding box center [54, 8] width 85 height 11
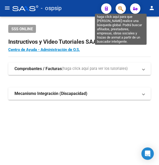
click at [119, 7] on icon "button" at bounding box center [120, 9] width 5 height 6
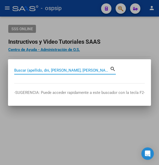
paste input "42603985"
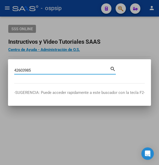
type input "42603985"
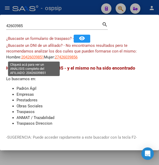
click at [31, 57] on span "20426039851" at bounding box center [32, 57] width 23 height 5
type textarea "20426039851"
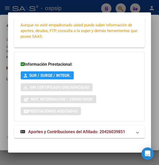
scroll to position [125, 0]
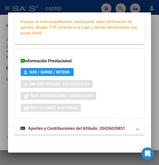
drag, startPoint x: 71, startPoint y: 130, endPoint x: 80, endPoint y: 132, distance: 9.6
click at [72, 131] on strong "Aportes y Contribuciones del Afiliado: 20426039851" at bounding box center [72, 128] width 105 height 6
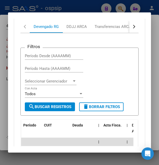
scroll to position [249, 0]
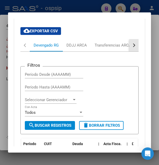
click at [129, 43] on button "button" at bounding box center [133, 45] width 9 height 12
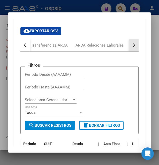
click at [129, 43] on button "button" at bounding box center [133, 45] width 9 height 12
click at [110, 43] on div "ARCA Relaciones Laborales" at bounding box center [98, 45] width 48 height 6
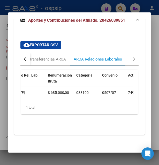
scroll to position [0, 0]
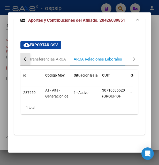
click at [25, 57] on div "button" at bounding box center [26, 59] width 4 height 4
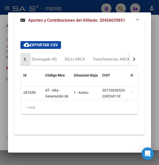
click at [25, 57] on div "button" at bounding box center [26, 59] width 4 height 4
click at [51, 56] on div "Devengado RG" at bounding box center [46, 59] width 25 height 6
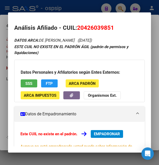
drag, startPoint x: 78, startPoint y: 27, endPoint x: 114, endPoint y: 23, distance: 36.4
click at [114, 23] on mat-dialog-content "Análisis Afiliado - CUIL: 20426039851 DATOS ARCA: DE [PERSON_NAME] ([DATE]) EST…" at bounding box center [79, 83] width 143 height 128
click at [83, 26] on span "20426039851" at bounding box center [95, 27] width 37 height 7
drag, startPoint x: 84, startPoint y: 27, endPoint x: 110, endPoint y: 24, distance: 26.5
click at [110, 24] on h2 "Análisis Afiliado - CUIL: 20426039851" at bounding box center [79, 28] width 131 height 9
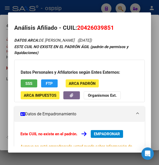
click at [77, 11] on div at bounding box center [79, 82] width 159 height 165
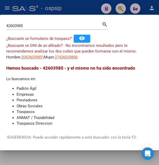
click at [77, 11] on div at bounding box center [79, 82] width 159 height 165
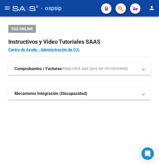
click at [77, 11] on div "- ospsip" at bounding box center [54, 8] width 85 height 11
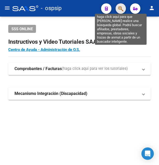
click at [123, 6] on icon "button" at bounding box center [120, 9] width 5 height 6
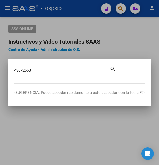
type input "43072553"
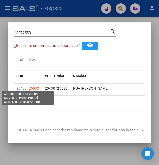
click at [26, 86] on span "20430725530" at bounding box center [27, 88] width 23 height 4
type textarea "20430725530"
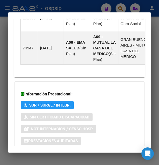
scroll to position [515, 0]
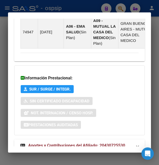
click at [60, 143] on span "Aportes y Contribuciones del Afiliado: 20430725530" at bounding box center [76, 145] width 97 height 5
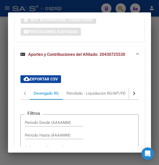
scroll to position [608, 0]
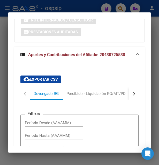
click at [88, 9] on div at bounding box center [79, 82] width 159 height 165
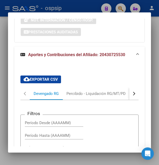
click at [88, 9] on div at bounding box center [79, 82] width 159 height 165
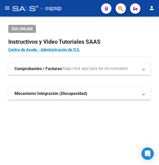
click at [88, 9] on div "- ospsip" at bounding box center [54, 8] width 85 height 11
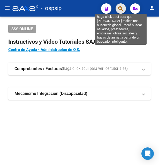
click at [123, 8] on icon "button" at bounding box center [120, 9] width 5 height 6
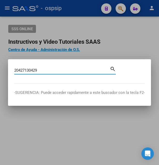
type input "20427130429"
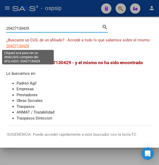
click at [17, 44] on span "20427130429" at bounding box center [17, 46] width 23 height 5
type textarea "20427130429"
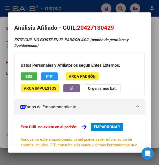
click at [81, 5] on div at bounding box center [79, 82] width 159 height 165
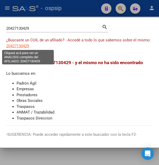
click at [23, 47] on span "20427130429" at bounding box center [17, 46] width 23 height 5
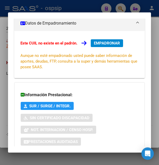
scroll to position [118, 0]
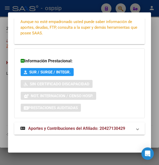
click at [55, 129] on span "Aportes y Contribuciones del Afiliado: 20427130429" at bounding box center [76, 128] width 97 height 5
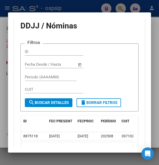
scroll to position [204, 0]
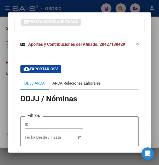
click at [87, 83] on div "ARCA Relaciones Laborales" at bounding box center [77, 83] width 48 height 6
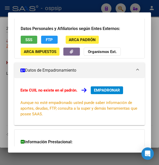
scroll to position [0, 0]
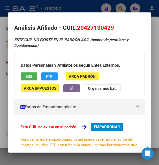
drag, startPoint x: 85, startPoint y: 27, endPoint x: 111, endPoint y: 24, distance: 26.2
click at [111, 24] on span "20427130429" at bounding box center [95, 27] width 37 height 7
drag, startPoint x: 78, startPoint y: 26, endPoint x: 123, endPoint y: 27, distance: 45.3
click at [123, 27] on h2 "Análisis Afiliado - CUIL: 20427130429" at bounding box center [79, 28] width 131 height 9
click at [96, 18] on mat-dialog-container "Análisis Afiliado - CUIL: 20427130429 ESTE CUIL NO EXISTE EN EL PADRÓN ÁGIL (pa…" at bounding box center [79, 82] width 143 height 140
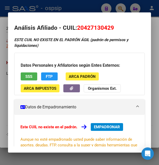
drag, startPoint x: 84, startPoint y: 26, endPoint x: 111, endPoint y: 25, distance: 26.7
click at [111, 25] on span "20427130429" at bounding box center [95, 27] width 37 height 7
drag, startPoint x: 77, startPoint y: 29, endPoint x: 124, endPoint y: 27, distance: 47.4
click at [124, 27] on h2 "Análisis Afiliado - CUIL: 20427130429" at bounding box center [79, 28] width 131 height 9
click at [78, 6] on div at bounding box center [79, 82] width 159 height 165
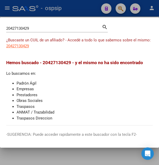
click at [79, 6] on div at bounding box center [79, 82] width 159 height 165
click at [79, 6] on div "- ospsip" at bounding box center [54, 8] width 85 height 11
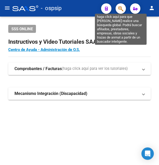
click at [121, 10] on icon "button" at bounding box center [120, 9] width 5 height 6
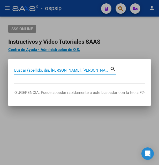
click at [33, 70] on input "Buscar (apellido, dni, [PERSON_NAME], [PERSON_NAME], cuit, obra social)" at bounding box center [62, 70] width 96 height 5
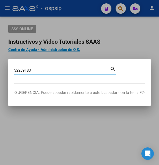
type input "32289183"
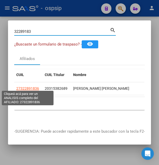
click at [25, 86] on span "27322891836" at bounding box center [27, 88] width 23 height 4
type textarea "27322891836"
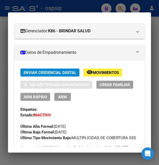
scroll to position [84, 0]
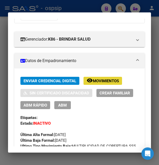
click at [102, 82] on span "Movimientos" at bounding box center [106, 81] width 26 height 5
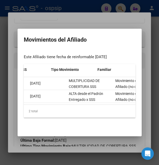
scroll to position [0, 0]
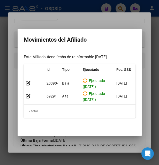
click at [87, 26] on div at bounding box center [79, 82] width 159 height 165
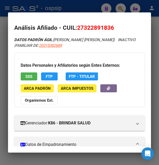
drag, startPoint x: 84, startPoint y: 26, endPoint x: 110, endPoint y: 25, distance: 26.4
click at [110, 25] on span "27322891836" at bounding box center [95, 27] width 37 height 7
drag, startPoint x: 78, startPoint y: 29, endPoint x: 118, endPoint y: 25, distance: 39.7
click at [118, 25] on h2 "Análisis Afiliado - CUIL: 27322891836" at bounding box center [79, 28] width 131 height 9
click at [76, 11] on div at bounding box center [79, 82] width 159 height 165
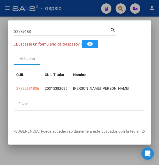
click at [77, 11] on div at bounding box center [79, 82] width 159 height 165
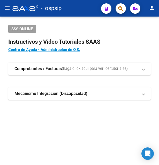
click at [79, 11] on div "- ospsip" at bounding box center [54, 8] width 85 height 11
click at [80, 10] on div "- ospsip" at bounding box center [54, 8] width 85 height 11
click at [117, 10] on button "button" at bounding box center [121, 8] width 10 height 10
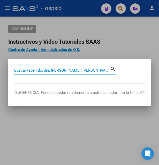
paste input "29563941"
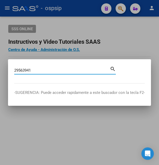
type input "29563941"
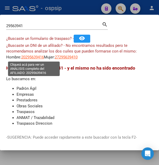
click at [32, 58] on span "20295639416" at bounding box center [32, 57] width 23 height 5
type textarea "20295639416"
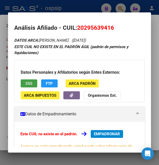
click at [26, 81] on span "SSS" at bounding box center [28, 83] width 7 height 5
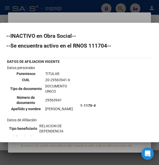
click at [55, 80] on td "20-29563941-6" at bounding box center [62, 80] width 34 height 6
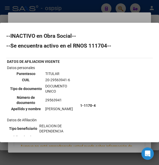
click at [85, 14] on div at bounding box center [79, 82] width 159 height 165
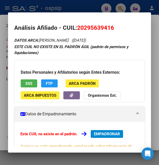
click at [85, 6] on div at bounding box center [79, 82] width 159 height 165
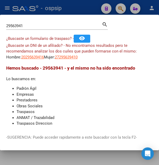
click at [85, 6] on div at bounding box center [79, 82] width 159 height 165
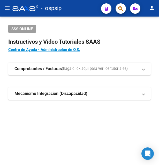
click at [85, 6] on div "- ospsip" at bounding box center [54, 8] width 85 height 11
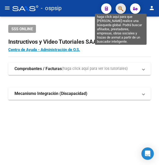
click at [122, 6] on icon "button" at bounding box center [120, 9] width 5 height 6
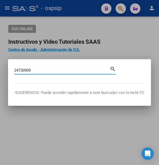
type input "24730909"
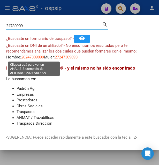
click at [36, 57] on span "20247309099" at bounding box center [32, 57] width 23 height 5
type textarea "20247309099"
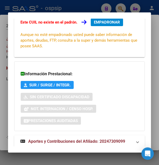
scroll to position [125, 0]
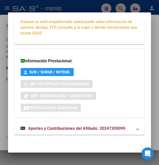
click at [54, 126] on strong "Aportes y Contribuciones del Afiliado: 20247309099" at bounding box center [72, 128] width 105 height 6
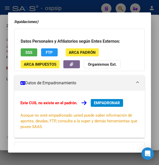
scroll to position [0, 0]
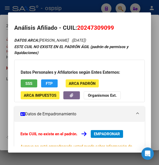
click at [29, 82] on span "SSS" at bounding box center [28, 83] width 7 height 5
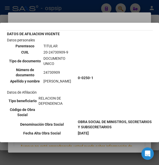
scroll to position [28, 0]
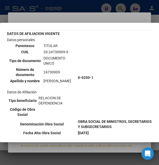
click at [54, 50] on td "20-24730909-9" at bounding box center [59, 52] width 33 height 6
click at [53, 51] on td "20-24730909-9" at bounding box center [59, 52] width 33 height 6
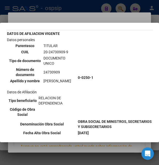
click at [53, 51] on td "20-24730909-9" at bounding box center [59, 52] width 33 height 6
click at [80, 19] on div at bounding box center [79, 82] width 159 height 165
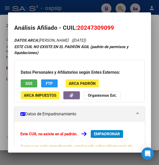
click at [81, 18] on mat-dialog-container "Análisis Afiliado - CUIL: 20247309099 DATOS ARCA: [PERSON_NAME] ([DATE]) ESTE C…" at bounding box center [79, 82] width 143 height 140
click at [83, 4] on div at bounding box center [79, 82] width 159 height 165
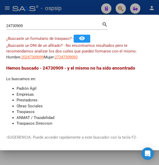
click at [83, 4] on div at bounding box center [79, 82] width 159 height 165
drag, startPoint x: 83, startPoint y: 4, endPoint x: 97, endPoint y: 8, distance: 14.1
click at [84, 5] on div "- ospsip" at bounding box center [54, 8] width 85 height 11
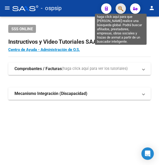
click at [121, 9] on icon "button" at bounding box center [120, 9] width 5 height 6
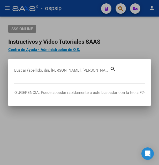
click at [44, 69] on div "Buscar (apellido, dni, [PERSON_NAME], [PERSON_NAME], cuit, obra social)" at bounding box center [62, 70] width 96 height 8
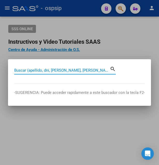
click at [44, 70] on input "Buscar (apellido, dni, [PERSON_NAME], [PERSON_NAME], cuit, obra social)" at bounding box center [62, 70] width 96 height 5
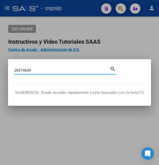
type input "26314654"
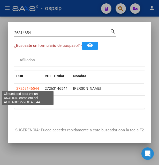
click at [25, 87] on span "27263146544" at bounding box center [27, 88] width 23 height 4
type textarea "27263146544"
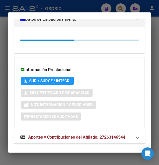
scroll to position [122, 0]
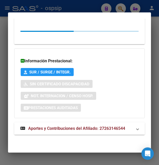
click at [62, 129] on span "Aportes y Contribuciones del Afiliado: 27263146544" at bounding box center [76, 128] width 97 height 5
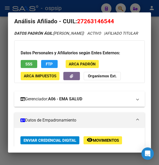
scroll to position [0, 0]
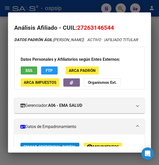
click at [25, 73] on button "SSS" at bounding box center [29, 70] width 17 height 8
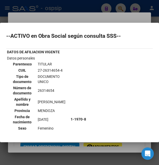
click at [89, 15] on div at bounding box center [79, 82] width 159 height 165
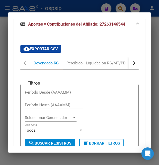
scroll to position [503, 0]
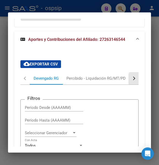
click at [129, 81] on button "button" at bounding box center [133, 78] width 9 height 12
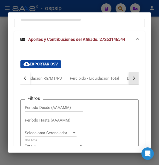
click at [129, 81] on button "button" at bounding box center [133, 78] width 9 height 12
click at [102, 79] on div "ARCA Relaciones Laborales" at bounding box center [99, 79] width 48 height 6
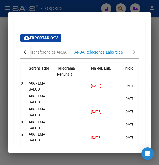
scroll to position [516, 0]
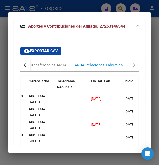
click at [26, 67] on div "button" at bounding box center [26, 65] width 4 height 4
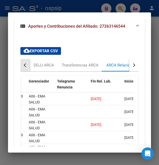
click at [26, 67] on div "button" at bounding box center [26, 65] width 4 height 4
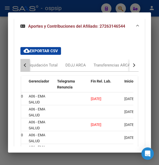
click at [26, 67] on div "button" at bounding box center [26, 65] width 4 height 4
click at [25, 66] on div "button" at bounding box center [26, 65] width 4 height 4
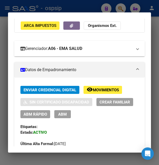
scroll to position [84, 0]
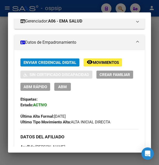
click at [98, 10] on div at bounding box center [79, 82] width 159 height 165
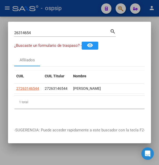
click at [98, 10] on div at bounding box center [79, 82] width 159 height 165
click at [98, 10] on mat-toolbar "menu - ospsip person" at bounding box center [79, 8] width 159 height 17
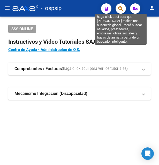
click at [122, 6] on icon "button" at bounding box center [120, 9] width 5 height 6
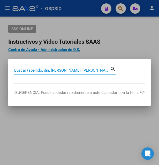
paste input "23045333"
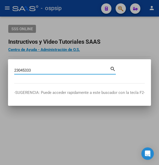
type input "23045333"
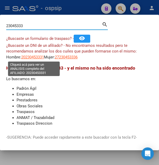
click at [28, 56] on span "20230453331" at bounding box center [32, 57] width 23 height 5
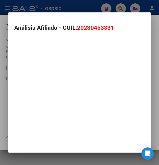
type textarea "20230453331"
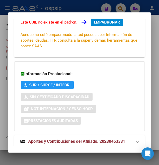
scroll to position [125, 0]
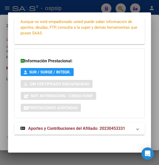
click at [65, 125] on mat-expansion-panel-header "Aportes y Contribuciones del Afiliado: 20230453331" at bounding box center [79, 128] width 131 height 12
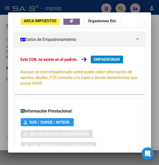
scroll to position [0, 0]
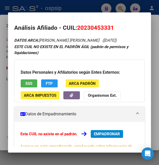
click at [32, 79] on div "Datos Personales y Afiliatorios según Entes Externos: SSS FTP ARCA Padrón ARCA …" at bounding box center [79, 81] width 131 height 42
click at [31, 83] on span "SSS" at bounding box center [28, 83] width 7 height 5
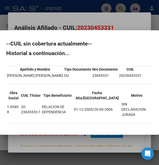
click at [112, 20] on div at bounding box center [79, 82] width 159 height 165
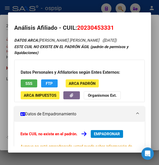
drag, startPoint x: 77, startPoint y: 26, endPoint x: 114, endPoint y: 26, distance: 36.7
click at [114, 26] on h2 "Análisis Afiliado - CUIL: 20230453331" at bounding box center [79, 28] width 131 height 9
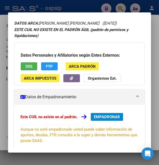
scroll to position [28, 0]
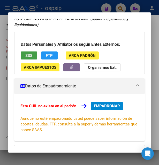
click at [30, 55] on span "SSS" at bounding box center [28, 55] width 7 height 5
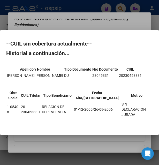
click at [70, 31] on div at bounding box center [79, 82] width 159 height 165
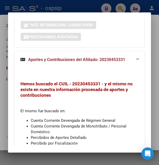
scroll to position [249, 0]
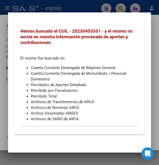
click at [85, 7] on div at bounding box center [79, 82] width 159 height 165
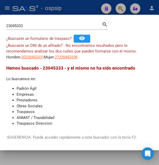
click at [85, 7] on div at bounding box center [79, 82] width 159 height 165
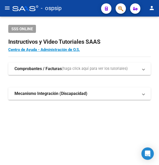
click at [85, 7] on div "- ospsip" at bounding box center [54, 8] width 85 height 11
click at [117, 8] on button "button" at bounding box center [121, 8] width 10 height 10
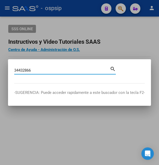
type input "34432866"
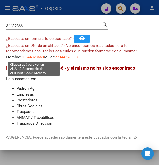
click at [39, 57] on span "20344328669" at bounding box center [32, 57] width 23 height 5
type textarea "20344328669"
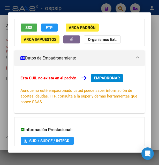
scroll to position [125, 0]
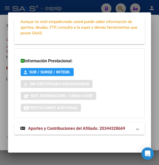
click at [67, 129] on span "Aportes y Contribuciones del Afiliado: 20344328669" at bounding box center [76, 128] width 97 height 5
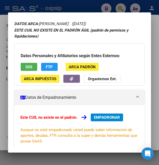
scroll to position [15, 0]
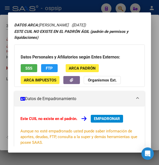
click at [29, 64] on div "Datos Personales y Afiliatorios según Entes Externos: SSS FTP ARCA Padrón ARCA …" at bounding box center [79, 65] width 131 height 42
click at [29, 67] on span "SSS" at bounding box center [28, 68] width 7 height 5
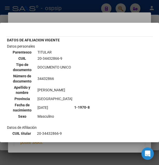
scroll to position [0, 0]
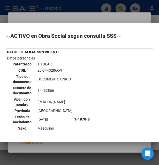
click at [48, 69] on td "20-34432866-9" at bounding box center [54, 71] width 35 height 6
click at [78, 19] on div at bounding box center [79, 82] width 159 height 165
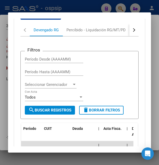
scroll to position [239, 0]
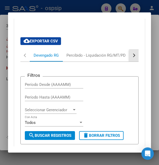
click at [129, 54] on button "button" at bounding box center [133, 55] width 9 height 12
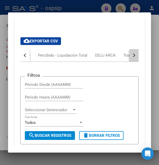
click at [129, 54] on button "button" at bounding box center [133, 55] width 9 height 12
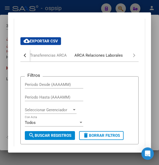
click at [111, 54] on div "ARCA Relaciones Laborales" at bounding box center [99, 56] width 48 height 6
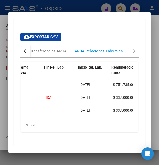
scroll to position [0, 148]
click at [66, 6] on div at bounding box center [79, 82] width 159 height 165
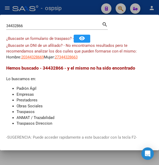
click at [71, 11] on div at bounding box center [79, 82] width 159 height 165
click at [71, 11] on div "- ospsip" at bounding box center [54, 8] width 85 height 11
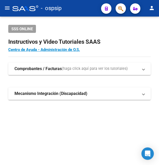
click at [74, 11] on div "- ospsip" at bounding box center [54, 8] width 85 height 11
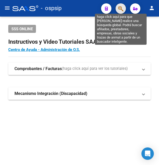
click at [119, 10] on icon "button" at bounding box center [120, 9] width 5 height 6
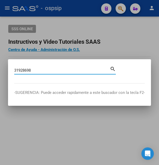
type input "31928698"
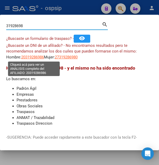
click at [33, 57] on span "20319286986" at bounding box center [32, 57] width 23 height 5
type textarea "20319286986"
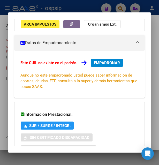
scroll to position [13, 0]
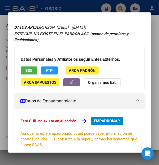
click at [32, 70] on span "SSS" at bounding box center [28, 70] width 7 height 5
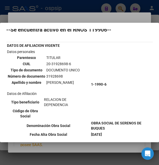
scroll to position [0, 0]
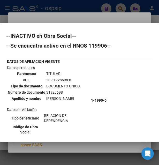
click at [96, 17] on div at bounding box center [79, 82] width 159 height 165
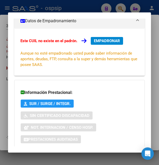
scroll to position [125, 0]
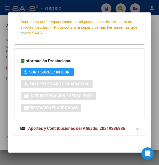
click at [61, 128] on span "Aportes y Contribuciones del Afiliado: 20319286986" at bounding box center [76, 128] width 97 height 5
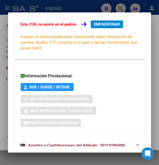
scroll to position [0, 0]
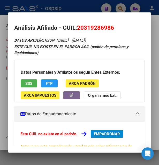
click at [94, 5] on div at bounding box center [79, 82] width 159 height 165
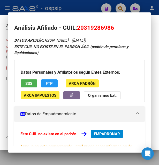
click at [94, 5] on div at bounding box center [79, 82] width 159 height 165
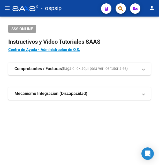
click at [94, 5] on div "- ospsip" at bounding box center [54, 8] width 85 height 11
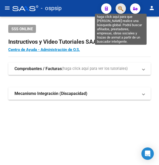
click at [118, 8] on icon "button" at bounding box center [120, 9] width 5 height 6
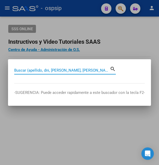
click at [39, 70] on input "Buscar (apellido, dni, [PERSON_NAME], [PERSON_NAME], cuit, obra social)" at bounding box center [62, 70] width 96 height 5
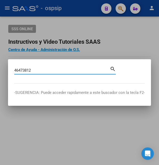
type input "46473812"
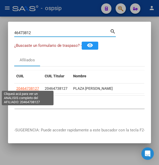
click at [34, 86] on span "20464738127" at bounding box center [27, 88] width 23 height 4
type textarea "20464738127"
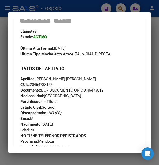
scroll to position [84, 0]
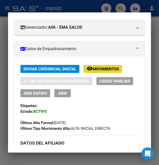
click at [101, 70] on span "Movimientos" at bounding box center [106, 69] width 26 height 5
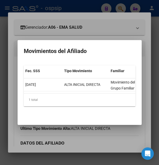
scroll to position [0, 129]
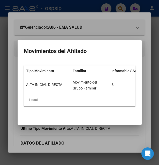
click at [113, 28] on div at bounding box center [79, 82] width 159 height 165
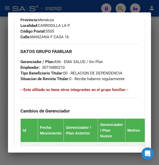
scroll to position [279, 0]
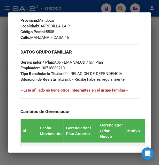
click at [71, 7] on div at bounding box center [79, 82] width 159 height 165
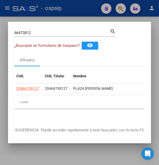
click at [71, 7] on div at bounding box center [79, 82] width 159 height 165
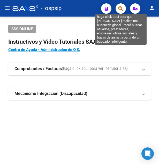
click at [120, 8] on icon "button" at bounding box center [120, 9] width 5 height 6
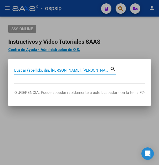
paste input "27131488"
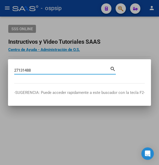
type input "27131488"
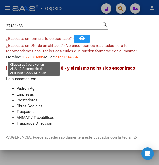
click at [32, 57] on span "20271314885" at bounding box center [32, 57] width 23 height 5
type textarea "20271314885"
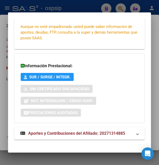
scroll to position [125, 0]
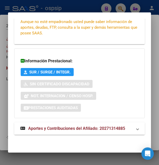
click at [62, 129] on span "Aportes y Contribuciones del Afiliado: 20271314885" at bounding box center [76, 128] width 97 height 5
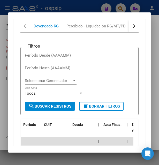
scroll to position [267, 0]
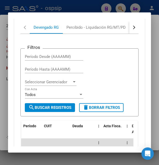
click at [132, 30] on button "button" at bounding box center [133, 27] width 9 height 12
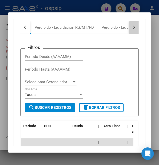
click at [132, 30] on button "button" at bounding box center [133, 27] width 9 height 12
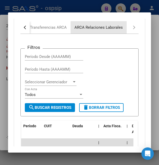
click at [111, 28] on div "ARCA Relaciones Laborales" at bounding box center [99, 28] width 48 height 6
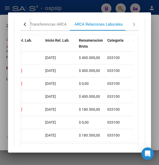
scroll to position [258, 0]
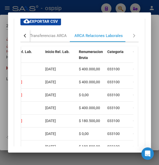
click at [91, 7] on div at bounding box center [79, 82] width 159 height 165
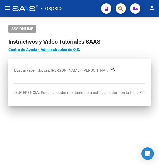
click at [91, 7] on div "- ospsip" at bounding box center [54, 8] width 85 height 11
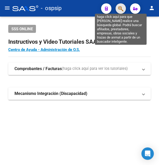
click at [123, 8] on icon "button" at bounding box center [120, 9] width 5 height 6
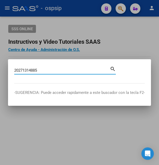
type input "20271314885"
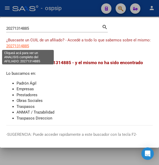
click at [18, 44] on span "20271314885" at bounding box center [17, 46] width 23 height 5
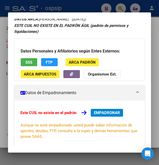
scroll to position [56, 0]
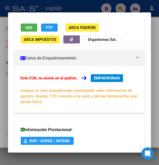
click at [30, 28] on span "SSS" at bounding box center [28, 27] width 7 height 5
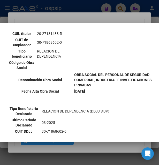
scroll to position [84, 0]
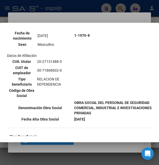
click at [84, 14] on div at bounding box center [79, 82] width 159 height 165
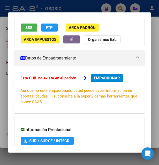
click at [73, 7] on div at bounding box center [79, 82] width 159 height 165
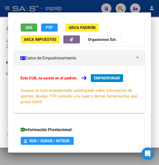
click at [73, 7] on div at bounding box center [79, 82] width 159 height 165
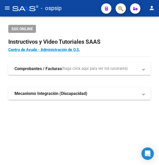
click at [73, 7] on div "- ospsip" at bounding box center [54, 8] width 85 height 11
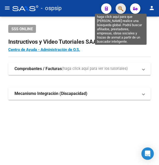
click at [122, 9] on icon "button" at bounding box center [120, 9] width 5 height 6
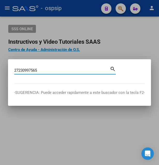
type input "27230997565"
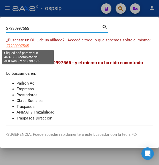
click at [22, 44] on span "27230997565" at bounding box center [17, 46] width 23 height 5
type textarea "27230997565"
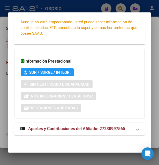
scroll to position [125, 0]
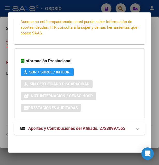
click at [55, 129] on span "Aportes y Contribuciones del Afiliado: 27230997565" at bounding box center [76, 128] width 97 height 5
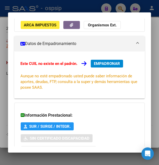
scroll to position [0, 0]
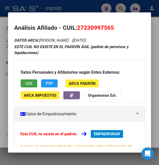
click at [31, 85] on span "SSS" at bounding box center [28, 83] width 7 height 5
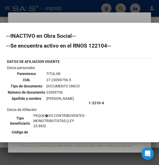
click at [56, 78] on td "27-23099756-5" at bounding box center [63, 80] width 34 height 6
click at [96, 19] on div at bounding box center [79, 82] width 159 height 165
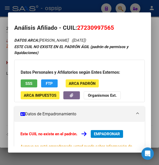
click at [87, 10] on div at bounding box center [79, 82] width 159 height 165
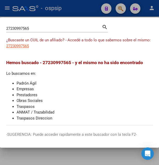
click at [87, 10] on div at bounding box center [79, 82] width 159 height 165
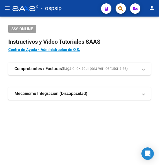
click at [87, 10] on div "- ospsip" at bounding box center [54, 8] width 85 height 11
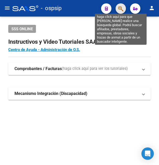
click at [119, 8] on icon "button" at bounding box center [120, 9] width 5 height 6
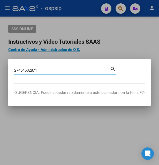
type input "27454502871"
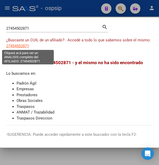
click at [13, 47] on span "27454502871" at bounding box center [17, 46] width 23 height 5
type textarea "27454502871"
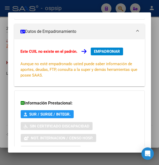
scroll to position [132, 0]
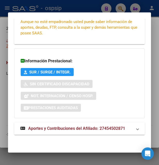
click at [64, 128] on span "Aportes y Contribuciones del Afiliado: 27454502871" at bounding box center [76, 128] width 97 height 5
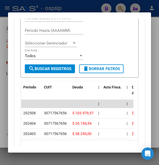
scroll to position [245, 0]
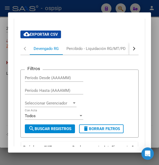
click at [130, 55] on button "button" at bounding box center [133, 48] width 9 height 12
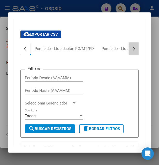
click at [130, 55] on button "button" at bounding box center [133, 48] width 9 height 12
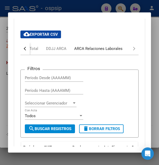
click at [89, 51] on div "ARCA Relaciones Laborales" at bounding box center [98, 49] width 48 height 6
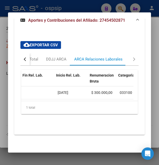
scroll to position [0, 170]
click at [77, 8] on div at bounding box center [79, 82] width 159 height 165
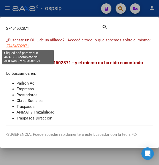
click at [18, 46] on span "27454502871" at bounding box center [17, 46] width 23 height 5
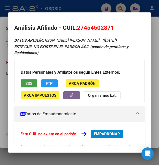
click at [31, 86] on span "SSS" at bounding box center [28, 83] width 7 height 5
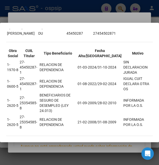
scroll to position [0, 0]
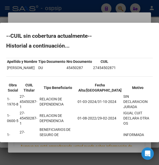
click at [92, 12] on div at bounding box center [79, 82] width 159 height 165
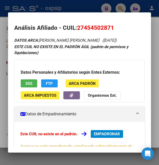
click at [92, 12] on div at bounding box center [79, 82] width 159 height 165
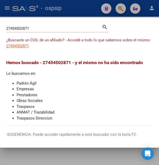
click at [84, 14] on div at bounding box center [79, 82] width 159 height 165
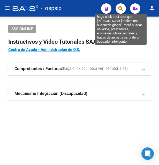
click at [121, 9] on icon "button" at bounding box center [120, 9] width 5 height 6
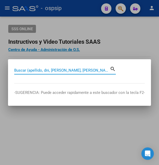
paste input "40511090"
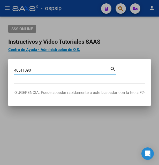
type input "40511090"
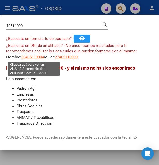
click at [35, 58] on span "20405110904" at bounding box center [32, 57] width 23 height 5
type textarea "20405110904"
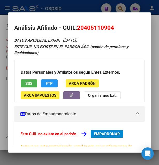
click at [34, 85] on button "SSS" at bounding box center [29, 83] width 17 height 8
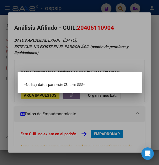
click at [88, 63] on div at bounding box center [79, 82] width 159 height 165
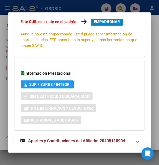
scroll to position [125, 0]
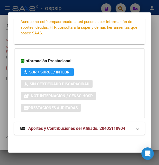
click at [73, 128] on span "Aportes y Contribuciones del Afiliado: 20405110904" at bounding box center [76, 128] width 97 height 5
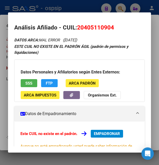
scroll to position [0, 0]
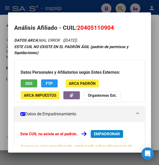
click at [82, 5] on div at bounding box center [79, 82] width 159 height 165
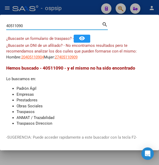
click at [7, 26] on input "40511090" at bounding box center [54, 26] width 96 height 5
click at [31, 26] on input "2340511090" at bounding box center [54, 26] width 96 height 5
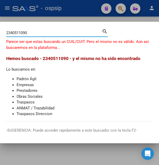
click at [13, 32] on input "2340511090" at bounding box center [54, 33] width 96 height 5
click at [11, 32] on input "2340511090" at bounding box center [54, 33] width 96 height 5
type input "40511090"
click at [15, 30] on div "40511090 Buscar (apellido, dni, cuil, [PERSON_NAME], cuit, obra social)" at bounding box center [54, 33] width 96 height 8
click at [14, 32] on input "40511090" at bounding box center [54, 33] width 96 height 5
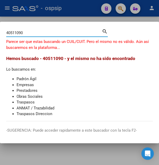
click at [14, 32] on input "40511090" at bounding box center [54, 33] width 96 height 5
click at [56, 16] on div at bounding box center [79, 82] width 159 height 165
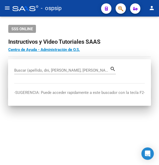
click at [56, 16] on mat-toolbar "menu - ospsip person" at bounding box center [79, 8] width 159 height 17
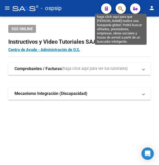
click at [123, 7] on icon "button" at bounding box center [120, 9] width 5 height 6
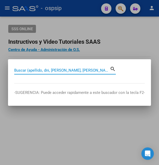
paste input "44 147 054"
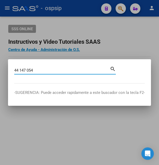
click at [21, 70] on input "44 147 054" at bounding box center [62, 70] width 96 height 5
click at [28, 70] on input "44147 054" at bounding box center [62, 70] width 96 height 5
type input "44147054"
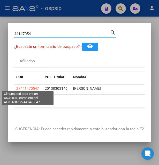
click at [28, 86] on span "27441470547" at bounding box center [27, 88] width 23 height 4
type textarea "27441470547"
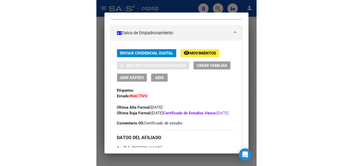
scroll to position [84, 0]
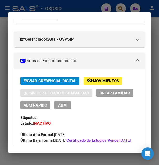
click at [109, 79] on span "Movimientos" at bounding box center [106, 81] width 26 height 5
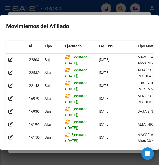
scroll to position [54, 0]
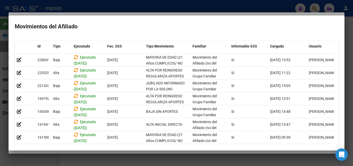
click at [159, 6] on div at bounding box center [176, 83] width 353 height 166
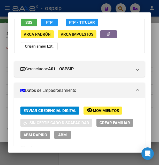
scroll to position [84, 0]
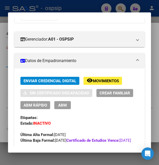
click at [90, 8] on div at bounding box center [79, 82] width 159 height 165
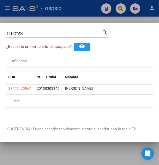
click at [90, 8] on div at bounding box center [79, 82] width 159 height 165
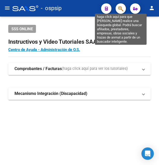
click at [122, 8] on icon "button" at bounding box center [120, 9] width 5 height 6
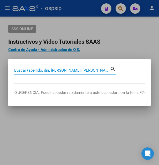
click at [71, 71] on input "Buscar (apellido, dni, [PERSON_NAME], [PERSON_NAME], cuit, obra social)" at bounding box center [62, 70] width 96 height 5
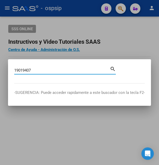
type input "19019407"
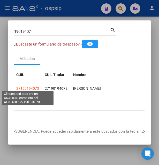
click at [30, 86] on span "27190194073" at bounding box center [27, 88] width 23 height 4
type textarea "27190194073"
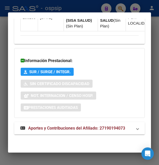
scroll to position [468, 0]
click at [82, 129] on span "Aportes y Contribuciones del Afiliado: 27190194073" at bounding box center [76, 128] width 97 height 5
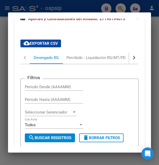
scroll to position [554, 0]
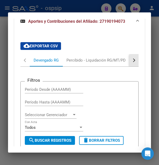
click at [129, 66] on button "button" at bounding box center [133, 60] width 9 height 12
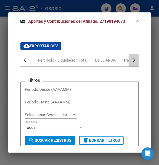
click at [129, 66] on button "button" at bounding box center [133, 60] width 9 height 12
click at [100, 66] on div "ARCA Relaciones Laborales" at bounding box center [99, 60] width 56 height 12
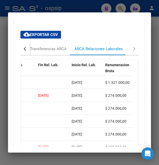
scroll to position [563, 0]
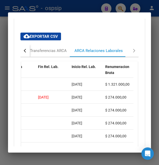
click at [75, 9] on div at bounding box center [79, 82] width 159 height 165
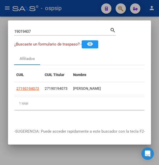
click at [75, 9] on div at bounding box center [79, 82] width 159 height 165
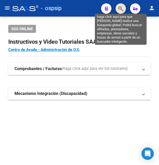
click at [118, 8] on icon "button" at bounding box center [120, 9] width 5 height 6
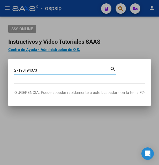
type input "27190194073"
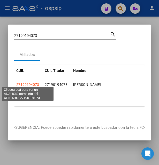
click at [28, 83] on span "27190194073" at bounding box center [27, 85] width 23 height 4
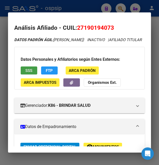
click at [35, 75] on button "SSS" at bounding box center [29, 70] width 17 height 8
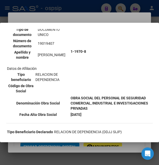
scroll to position [56, 0]
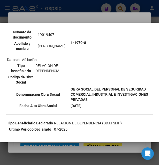
click at [98, 17] on div at bounding box center [79, 82] width 159 height 165
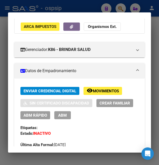
click at [99, 93] on span "Movimientos" at bounding box center [106, 91] width 26 height 5
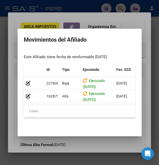
click at [107, 15] on div at bounding box center [79, 82] width 159 height 165
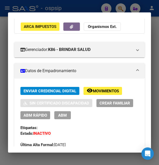
click at [56, 119] on button "ABM" at bounding box center [62, 115] width 17 height 8
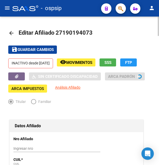
radio input "true"
type input "30-70714553-2"
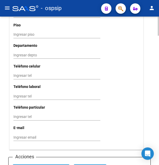
scroll to position [633, 0]
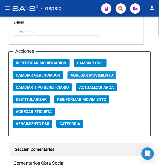
click at [89, 73] on span "Agregar Movimiento" at bounding box center [92, 75] width 42 height 5
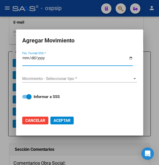
type input "[DATE]"
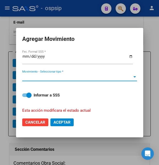
click at [55, 77] on span "Movimiento - Seleccionar tipo *" at bounding box center [77, 77] width 110 height 5
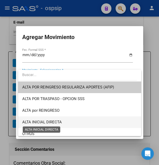
click at [57, 122] on span "ALTA INICIAL DIRECTA" at bounding box center [42, 122] width 40 height 5
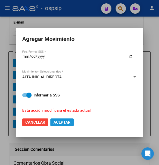
click at [65, 118] on button "Aceptar" at bounding box center [61, 122] width 23 height 8
checkbox input "false"
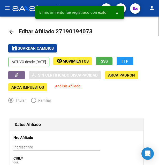
scroll to position [0, 0]
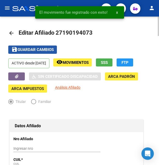
click at [41, 50] on span "Guardar cambios" at bounding box center [36, 50] width 36 height 5
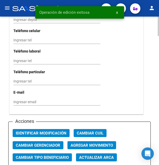
scroll to position [607, 0]
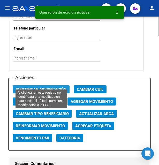
click at [42, 87] on span "Identificar Modificación" at bounding box center [41, 89] width 51 height 5
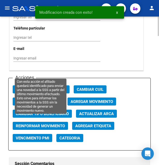
click at [45, 124] on span "Reinformar Movimiento" at bounding box center [40, 126] width 49 height 5
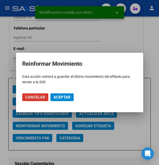
click at [65, 98] on span "Aceptar" at bounding box center [62, 97] width 17 height 5
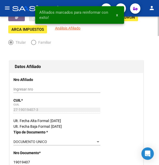
scroll to position [0, 0]
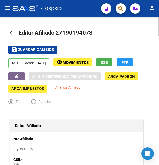
drag, startPoint x: 63, startPoint y: 31, endPoint x: 88, endPoint y: 32, distance: 25.1
click at [88, 32] on span "Editar Afiliado 27190194073" at bounding box center [56, 32] width 74 height 6
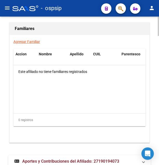
scroll to position [995, 0]
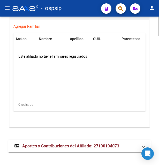
click at [49, 144] on span "Aportes y Contribuciones del Afiliado: 27190194073" at bounding box center [70, 146] width 97 height 5
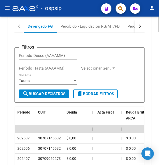
scroll to position [1171, 0]
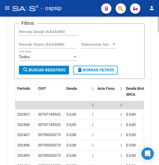
drag, startPoint x: 39, startPoint y: 108, endPoint x: 62, endPoint y: 105, distance: 23.2
click at [62, 111] on div "30707145532" at bounding box center [50, 114] width 24 height 6
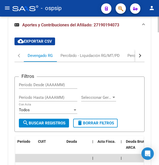
scroll to position [1092, 0]
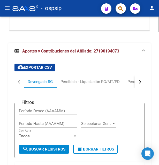
click at [143, 79] on button "button" at bounding box center [139, 82] width 9 height 12
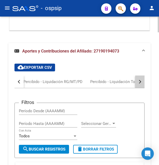
click at [143, 79] on button "button" at bounding box center [139, 82] width 9 height 12
click at [142, 79] on button "button" at bounding box center [139, 82] width 9 height 12
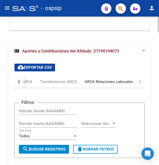
click at [120, 79] on div "ARCA Relaciones Laborales" at bounding box center [109, 82] width 48 height 6
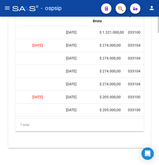
scroll to position [0, 165]
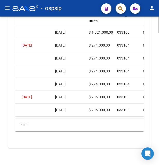
drag, startPoint x: 55, startPoint y: 26, endPoint x: 76, endPoint y: 26, distance: 21.2
click at [76, 26] on datatable-body-cell "[DATE]" at bounding box center [70, 32] width 34 height 13
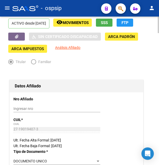
scroll to position [0, 0]
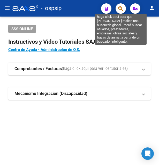
click at [123, 8] on icon "button" at bounding box center [120, 9] width 5 height 6
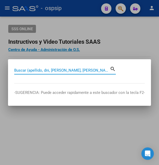
click at [53, 70] on input "Buscar (apellido, dni, [PERSON_NAME], [PERSON_NAME], cuit, obra social)" at bounding box center [62, 70] width 96 height 5
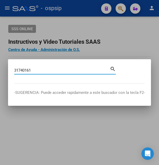
type input "31740161"
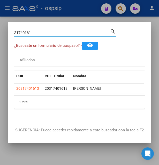
click at [29, 35] on input "31740161" at bounding box center [62, 33] width 96 height 5
click at [29, 86] on span "20317401613" at bounding box center [27, 88] width 23 height 4
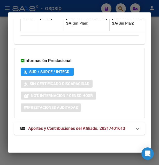
scroll to position [639, 0]
click at [68, 131] on strong "Aportes y Contribuciones del Afiliado: 20317401613" at bounding box center [72, 128] width 105 height 6
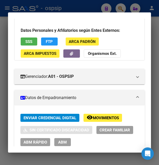
scroll to position [112, 0]
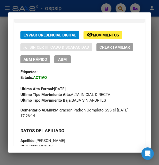
click at [99, 38] on span "Movimientos" at bounding box center [106, 35] width 26 height 5
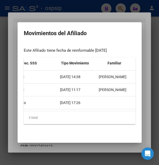
scroll to position [0, 0]
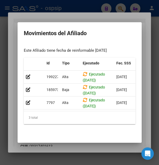
click at [102, 17] on div at bounding box center [79, 82] width 159 height 165
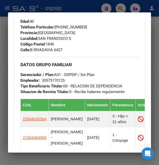
scroll to position [335, 0]
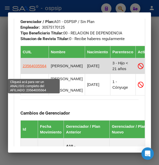
click at [33, 68] on span "23564035564" at bounding box center [35, 66] width 24 height 4
type textarea "23564035564"
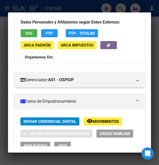
scroll to position [56, 0]
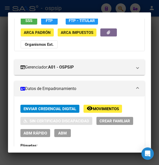
click at [61, 133] on span "ABM" at bounding box center [62, 133] width 9 height 5
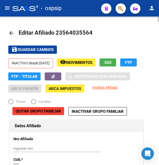
radio input "true"
type input "30-57517012-5"
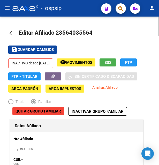
click at [91, 65] on button "remove_red_eye Movimientos" at bounding box center [76, 62] width 39 height 8
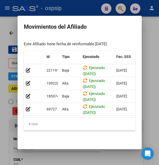
click at [79, 8] on div at bounding box center [79, 82] width 159 height 165
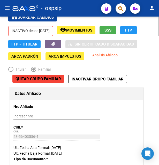
scroll to position [79, 0]
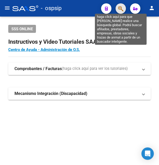
click at [120, 8] on icon "button" at bounding box center [120, 9] width 5 height 6
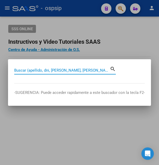
click at [30, 69] on input "Buscar (apellido, dni, [PERSON_NAME], [PERSON_NAME], cuit, obra social)" at bounding box center [62, 70] width 96 height 5
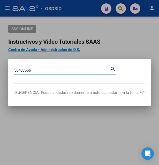
type input "56403556"
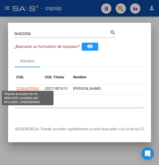
click at [25, 87] on span "23564035564" at bounding box center [27, 88] width 23 height 4
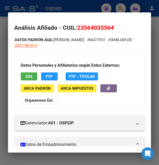
drag, startPoint x: 85, startPoint y: 27, endPoint x: 110, endPoint y: 26, distance: 25.1
click at [110, 26] on span "23564035564" at bounding box center [95, 27] width 37 height 7
drag, startPoint x: 77, startPoint y: 28, endPoint x: 116, endPoint y: 31, distance: 39.2
click at [116, 31] on h2 "Análisis Afiliado - CUIL: 23564035564" at bounding box center [79, 28] width 131 height 9
click at [28, 77] on span "SSS" at bounding box center [28, 76] width 7 height 5
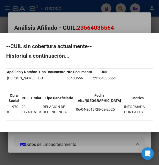
click at [117, 24] on div at bounding box center [79, 82] width 159 height 165
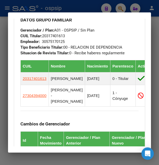
scroll to position [363, 0]
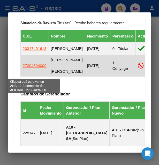
click at [32, 68] on span "27304394000" at bounding box center [35, 65] width 24 height 4
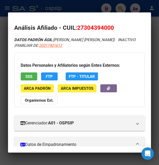
drag, startPoint x: 84, startPoint y: 28, endPoint x: 110, endPoint y: 26, distance: 26.4
click at [110, 26] on span "27304394000" at bounding box center [95, 27] width 37 height 7
click at [28, 74] on span "SSS" at bounding box center [28, 76] width 7 height 5
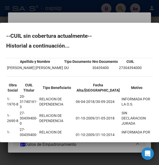
click at [99, 18] on div at bounding box center [79, 82] width 159 height 165
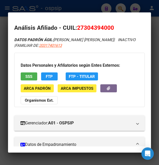
drag, startPoint x: 77, startPoint y: 27, endPoint x: 121, endPoint y: 25, distance: 43.5
click at [121, 25] on h2 "Análisis Afiliado - CUIL: 27304394000" at bounding box center [79, 28] width 131 height 9
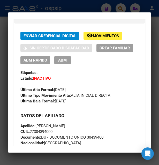
scroll to position [140, 0]
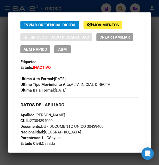
click at [98, 24] on span "Movimientos" at bounding box center [106, 25] width 26 height 5
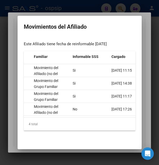
scroll to position [0, 169]
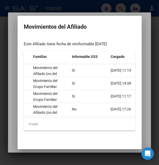
click at [105, 6] on div at bounding box center [79, 82] width 159 height 165
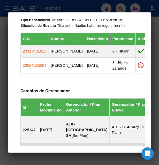
scroll to position [352, 0]
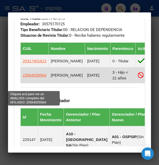
click at [33, 77] on span "23564035564" at bounding box center [35, 75] width 24 height 4
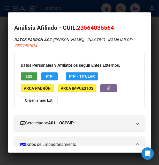
click at [32, 77] on span "SSS" at bounding box center [28, 76] width 7 height 5
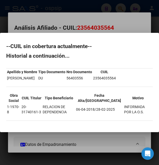
click at [52, 17] on div at bounding box center [79, 82] width 159 height 165
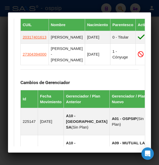
scroll to position [351, 0]
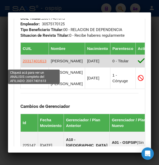
click at [37, 63] on span "20317401613" at bounding box center [35, 61] width 24 height 4
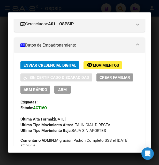
scroll to position [84, 0]
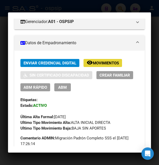
click at [95, 65] on span "Movimientos" at bounding box center [106, 63] width 26 height 5
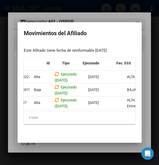
scroll to position [0, 0]
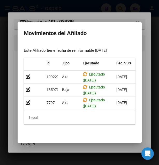
click at [107, 17] on div at bounding box center [79, 82] width 159 height 165
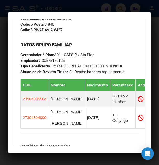
scroll to position [363, 0]
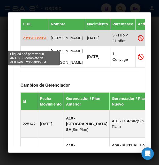
click at [33, 40] on span "23564035564" at bounding box center [35, 38] width 24 height 4
type textarea "23564035564"
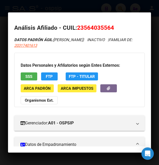
drag, startPoint x: 84, startPoint y: 27, endPoint x: 110, endPoint y: 25, distance: 26.0
click at [110, 25] on span "23564035564" at bounding box center [95, 27] width 37 height 7
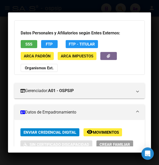
scroll to position [84, 0]
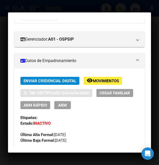
click at [95, 81] on span "Movimientos" at bounding box center [106, 81] width 26 height 5
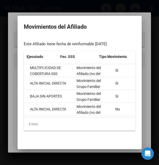
scroll to position [0, 0]
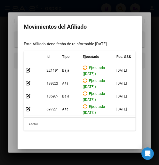
click at [10, 51] on div at bounding box center [79, 82] width 159 height 165
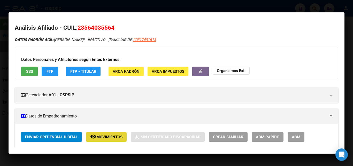
click at [101, 137] on span "Movimientos" at bounding box center [109, 137] width 26 height 5
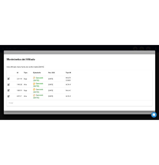
scroll to position [352, 0]
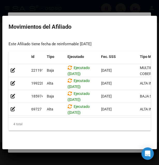
click at [120, 131] on div "4 total" at bounding box center [80, 124] width 142 height 13
click at [123, 131] on div "4 total" at bounding box center [80, 124] width 142 height 13
click at [102, 10] on div at bounding box center [79, 82] width 159 height 165
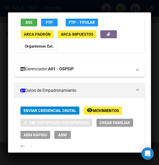
scroll to position [0, 0]
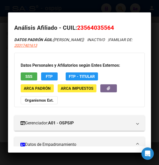
drag, startPoint x: 85, startPoint y: 28, endPoint x: 110, endPoint y: 23, distance: 25.7
click at [110, 23] on mat-dialog-content "Análisis Afiliado - CUIL: 23564035564 DATOS PADRÓN ÁGIL: [PERSON_NAME] | INACTI…" at bounding box center [79, 83] width 143 height 128
click at [91, 5] on div at bounding box center [79, 82] width 159 height 165
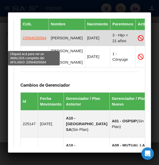
click at [33, 40] on span "23564035564" at bounding box center [35, 38] width 24 height 4
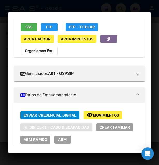
scroll to position [56, 0]
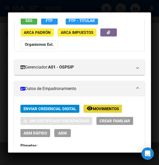
click at [98, 107] on span "Movimientos" at bounding box center [106, 109] width 26 height 5
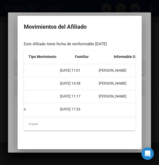
scroll to position [0, 0]
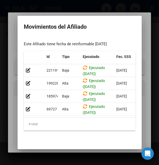
click at [69, 5] on div at bounding box center [79, 82] width 159 height 165
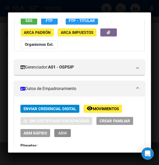
click at [63, 131] on span "ABM" at bounding box center [62, 133] width 9 height 5
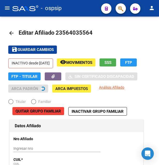
radio input "true"
type input "30-57517012-5"
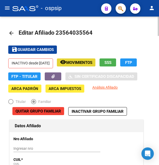
click at [91, 61] on span "Movimientos" at bounding box center [79, 62] width 26 height 5
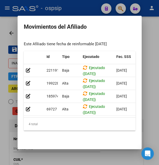
click at [97, 7] on div at bounding box center [79, 82] width 159 height 165
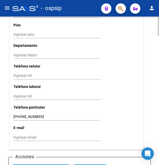
scroll to position [607, 0]
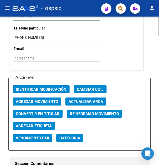
click at [47, 99] on span "Agregar Movimiento" at bounding box center [37, 101] width 42 height 5
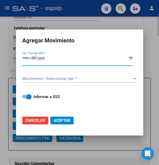
type input "[DATE]"
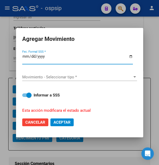
click at [50, 76] on span "Movimiento - Seleccionar tipo *" at bounding box center [77, 77] width 110 height 5
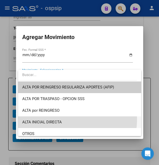
click at [61, 119] on span "ALTA INICIAL DIRECTA" at bounding box center [79, 122] width 115 height 12
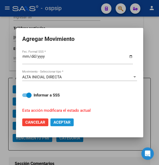
click at [61, 120] on span "Aceptar" at bounding box center [62, 122] width 17 height 5
checkbox input "false"
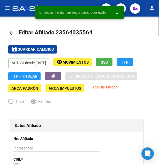
scroll to position [0, 0]
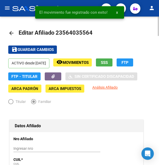
click at [33, 47] on span "save Guardar cambios" at bounding box center [32, 49] width 42 height 5
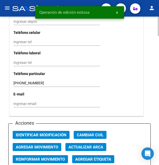
scroll to position [580, 0]
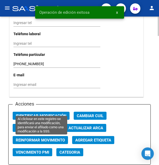
click at [48, 114] on span "Identificar Modificación" at bounding box center [41, 116] width 51 height 5
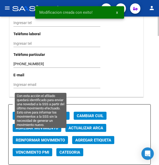
click at [48, 138] on span "Reinformar Movimiento" at bounding box center [40, 140] width 49 height 5
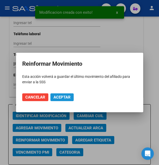
click at [65, 99] on span "Aceptar" at bounding box center [62, 97] width 17 height 5
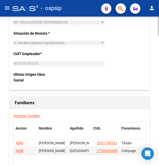
scroll to position [950, 0]
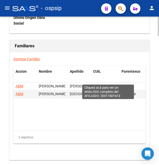
click at [109, 84] on span "20317401613" at bounding box center [108, 86] width 23 height 4
type textarea "20317401613"
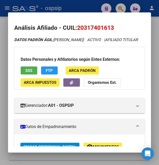
drag, startPoint x: 84, startPoint y: 27, endPoint x: 110, endPoint y: 29, distance: 25.9
click at [110, 29] on span "20317401613" at bounding box center [95, 27] width 37 height 7
click at [92, 6] on div at bounding box center [79, 82] width 159 height 165
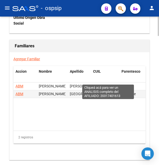
click at [103, 84] on span "20317401613" at bounding box center [108, 86] width 23 height 4
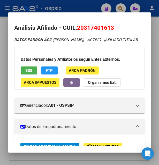
drag, startPoint x: 84, startPoint y: 27, endPoint x: 111, endPoint y: 25, distance: 28.1
click at [111, 25] on span "20317401613" at bounding box center [95, 27] width 37 height 7
click at [96, 5] on div at bounding box center [79, 82] width 159 height 165
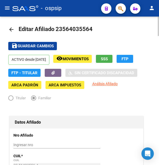
scroll to position [0, 0]
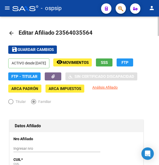
drag, startPoint x: 63, startPoint y: 33, endPoint x: 88, endPoint y: 34, distance: 24.9
click at [88, 34] on span "Editar Afiliado 23564035564" at bounding box center [56, 32] width 74 height 6
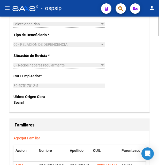
scroll to position [982, 0]
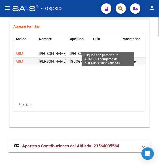
click at [106, 51] on span "20317401613" at bounding box center [108, 53] width 23 height 4
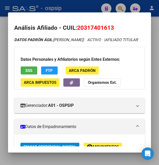
drag, startPoint x: 84, startPoint y: 26, endPoint x: 110, endPoint y: 25, distance: 25.9
click at [110, 25] on span "20317401613" at bounding box center [95, 27] width 37 height 7
click at [86, 9] on div at bounding box center [79, 82] width 159 height 165
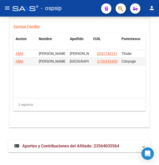
click at [86, 9] on div "- ospsip" at bounding box center [54, 8] width 85 height 11
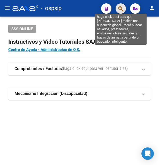
click at [120, 6] on icon "button" at bounding box center [120, 9] width 5 height 6
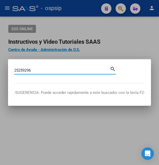
type input "25259296"
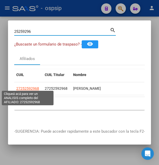
click at [23, 86] on span "27252592968" at bounding box center [27, 88] width 23 height 4
type textarea "27252592968"
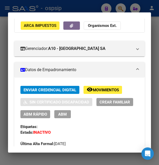
scroll to position [84, 0]
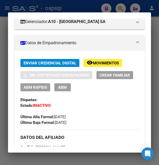
click at [106, 65] on span "Movimientos" at bounding box center [106, 63] width 26 height 5
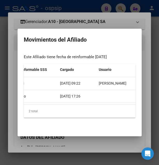
scroll to position [0, 147]
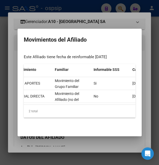
click at [102, 20] on div at bounding box center [79, 82] width 159 height 165
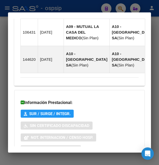
scroll to position [501, 0]
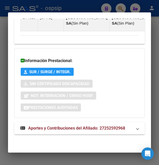
click at [46, 127] on span "Aportes y Contribuciones del Afiliado: 27252592968" at bounding box center [76, 128] width 97 height 5
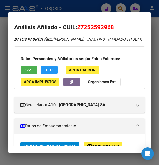
scroll to position [0, 0]
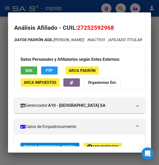
click at [33, 75] on button "SSS" at bounding box center [29, 70] width 17 height 8
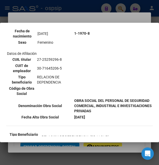
scroll to position [112, 0]
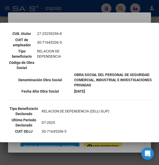
click at [89, 20] on div at bounding box center [79, 82] width 159 height 165
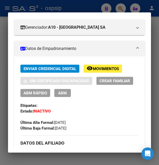
scroll to position [84, 0]
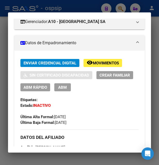
drag, startPoint x: 105, startPoint y: 68, endPoint x: 111, endPoint y: 54, distance: 15.2
click at [60, 90] on span "ABM" at bounding box center [62, 87] width 9 height 5
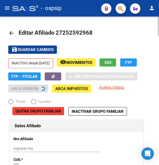
radio input "true"
type input "30-71645206-5"
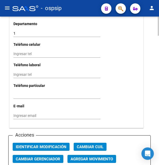
scroll to position [607, 0]
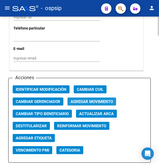
click at [95, 98] on button "Agregar Movimiento" at bounding box center [92, 102] width 49 height 8
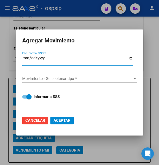
type input "[DATE]"
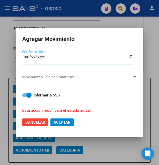
click at [33, 75] on span "Movimiento - Seleccionar tipo *" at bounding box center [77, 77] width 110 height 5
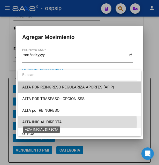
click at [40, 123] on span "ALTA INICIAL DIRECTA" at bounding box center [42, 122] width 40 height 5
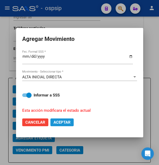
click at [59, 118] on button "Aceptar" at bounding box center [61, 122] width 23 height 8
checkbox input "false"
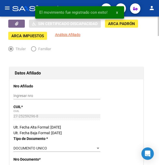
scroll to position [0, 0]
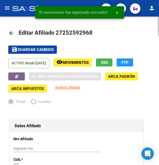
click at [44, 50] on span "Guardar cambios" at bounding box center [36, 50] width 36 height 5
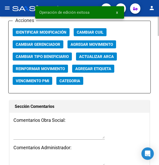
scroll to position [633, 0]
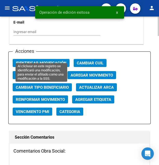
click at [46, 61] on span "Identificar Modificación" at bounding box center [41, 63] width 51 height 5
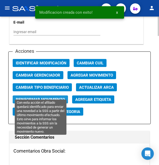
click at [43, 97] on span "Reinformar Movimiento" at bounding box center [40, 99] width 49 height 5
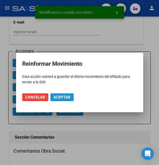
click at [63, 96] on span "Aceptar" at bounding box center [62, 97] width 17 height 5
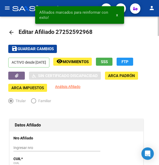
scroll to position [0, 0]
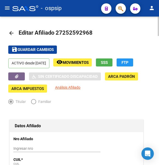
drag, startPoint x: 63, startPoint y: 32, endPoint x: 89, endPoint y: 34, distance: 26.8
click at [89, 34] on span "Editar Afiliado 27252592968" at bounding box center [56, 32] width 74 height 6
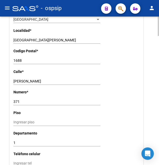
scroll to position [449, 0]
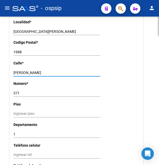
drag, startPoint x: 14, startPoint y: 65, endPoint x: 46, endPoint y: 64, distance: 32.4
click at [46, 71] on input "[PERSON_NAME]" at bounding box center [56, 73] width 87 height 4
click at [18, 91] on input "371" at bounding box center [56, 93] width 87 height 4
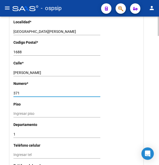
click at [18, 91] on input "371" at bounding box center [56, 93] width 87 height 4
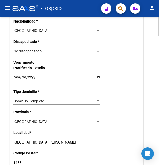
scroll to position [396, 0]
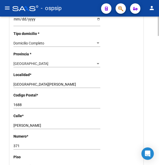
click at [16, 103] on input "1688" at bounding box center [56, 105] width 87 height 4
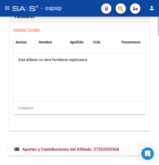
scroll to position [995, 0]
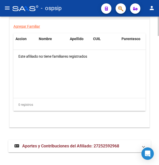
click at [49, 144] on span "Aportes y Contribuciones del Afiliado: 27252592968" at bounding box center [70, 146] width 97 height 5
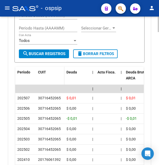
scroll to position [1197, 0]
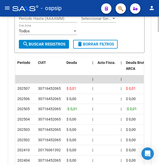
drag, startPoint x: 38, startPoint y: 82, endPoint x: 63, endPoint y: 84, distance: 26.0
click at [63, 84] on datatable-body-cell "30716452065" at bounding box center [50, 89] width 28 height 10
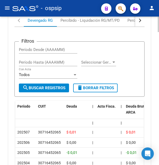
scroll to position [1118, 0]
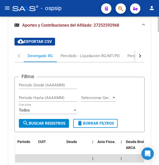
click at [142, 50] on button "button" at bounding box center [139, 56] width 9 height 12
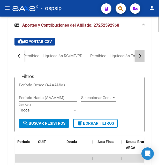
click at [142, 50] on button "button" at bounding box center [139, 56] width 9 height 12
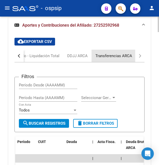
click at [104, 53] on div "Transferencias ARCA" at bounding box center [113, 56] width 37 height 6
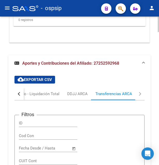
scroll to position [1053, 0]
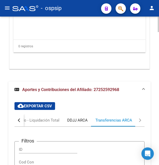
click at [73, 117] on div "DDJJ ARCA" at bounding box center [77, 120] width 20 height 6
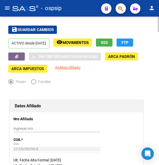
scroll to position [0, 0]
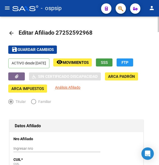
click at [108, 62] on span "SSS" at bounding box center [104, 62] width 7 height 5
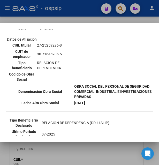
scroll to position [112, 0]
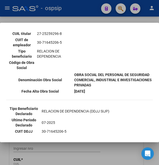
click at [89, 20] on div at bounding box center [79, 82] width 159 height 165
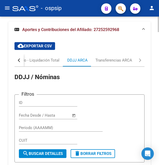
scroll to position [1108, 0]
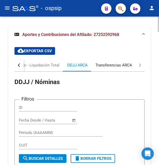
click at [128, 62] on div "Transferencias ARCA" at bounding box center [114, 65] width 44 height 12
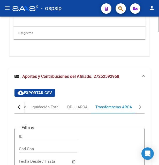
scroll to position [1065, 0]
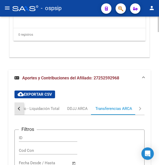
click at [22, 103] on button "button" at bounding box center [18, 108] width 9 height 12
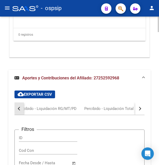
click at [22, 103] on button "button" at bounding box center [18, 108] width 9 height 12
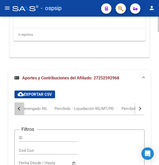
click at [22, 103] on button "button" at bounding box center [18, 108] width 9 height 12
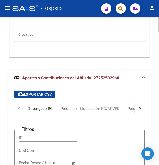
click at [35, 106] on div "Devengado RG" at bounding box center [40, 109] width 25 height 6
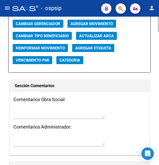
scroll to position [643, 0]
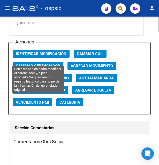
click at [43, 64] on span "Cambiar Gerenciador" at bounding box center [38, 66] width 44 height 5
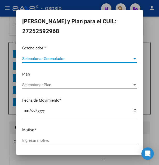
click at [133, 58] on div at bounding box center [134, 58] width 3 height 1
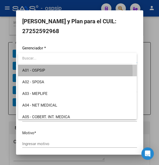
click at [45, 72] on span "A01 - OSPSIP" at bounding box center [77, 71] width 110 height 12
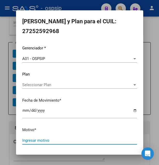
click at [41, 139] on input "Ingresar motivo" at bounding box center [79, 140] width 115 height 5
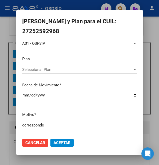
type input "corresponde"
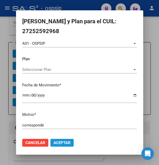
click at [61, 140] on span "Aceptar" at bounding box center [62, 142] width 17 height 5
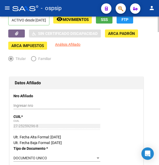
scroll to position [0, 0]
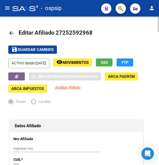
click at [35, 50] on span "Guardar cambios" at bounding box center [36, 50] width 36 height 5
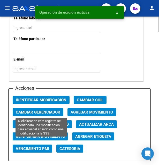
scroll to position [607, 0]
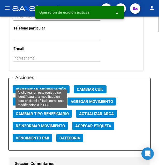
click at [31, 87] on span "Identificar Modificación" at bounding box center [41, 89] width 51 height 5
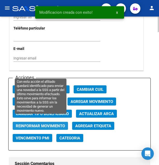
click at [50, 124] on span "Reinformar Movimiento" at bounding box center [40, 126] width 49 height 5
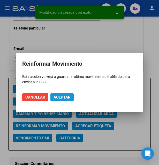
click at [65, 95] on span "Aceptar" at bounding box center [62, 97] width 17 height 5
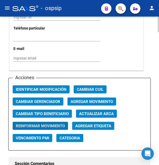
click at [65, 56] on div "Ingresar email" at bounding box center [56, 58] width 87 height 7
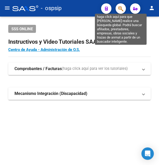
click at [120, 8] on icon "button" at bounding box center [120, 9] width 5 height 6
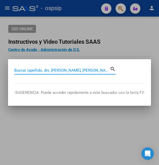
click at [63, 70] on input "Buscar (apellido, dni, [PERSON_NAME], [PERSON_NAME], cuit, obra social)" at bounding box center [62, 70] width 96 height 5
paste input "34432866"
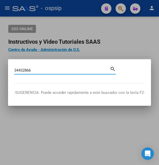
type input "34432866"
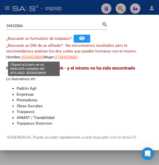
click at [33, 57] on span "20344328669" at bounding box center [32, 57] width 23 height 5
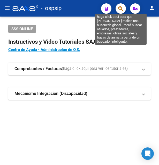
click at [118, 9] on icon "button" at bounding box center [120, 9] width 5 height 6
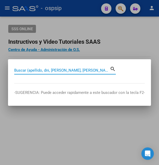
paste input "42.768.189"
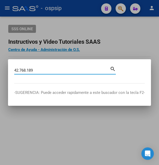
click at [21, 69] on input "42.768.189" at bounding box center [62, 70] width 96 height 5
click at [27, 71] on input "42768.189" at bounding box center [62, 70] width 96 height 5
type input "42768189"
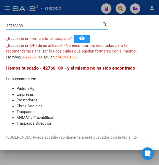
click at [31, 55] on app-link-go-to "20427681891" at bounding box center [32, 57] width 23 height 6
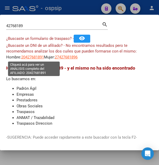
click at [30, 57] on span "20427681891" at bounding box center [32, 57] width 23 height 5
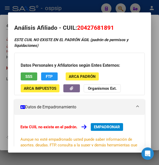
click at [72, 6] on div at bounding box center [79, 82] width 159 height 165
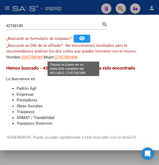
click at [71, 58] on span "27427681896" at bounding box center [66, 57] width 23 height 5
type textarea "27427681896"
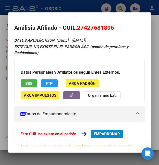
scroll to position [28, 0]
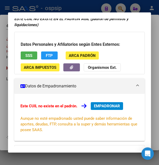
click at [106, 105] on span "EMPADRONAR" at bounding box center [107, 106] width 26 height 5
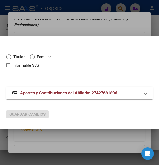
click at [84, 29] on div at bounding box center [79, 82] width 159 height 165
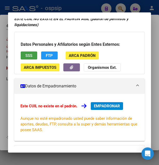
click at [29, 56] on span "SSS" at bounding box center [28, 55] width 7 height 5
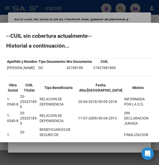
click at [95, 17] on div at bounding box center [79, 82] width 159 height 165
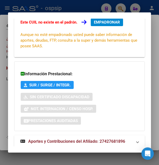
scroll to position [125, 0]
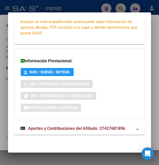
click at [63, 128] on span "Aportes y Contribuciones del Afiliado: 27427681896" at bounding box center [76, 128] width 97 height 5
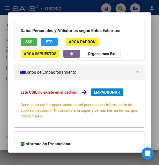
scroll to position [0, 0]
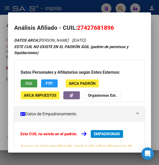
click at [33, 83] on button "SSS" at bounding box center [29, 83] width 17 height 8
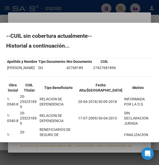
click at [96, 16] on div at bounding box center [79, 82] width 159 height 165
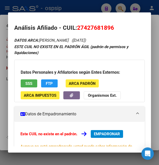
drag, startPoint x: 77, startPoint y: 28, endPoint x: 117, endPoint y: 29, distance: 40.1
click at [117, 29] on h2 "Análisis Afiliado - CUIL: 27427681896" at bounding box center [79, 28] width 131 height 9
copy h2 "Análisis Afiliado - CUIL: 27427681896"
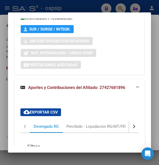
scroll to position [224, 0]
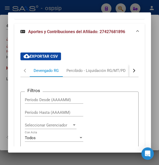
click at [91, 9] on div at bounding box center [79, 82] width 159 height 165
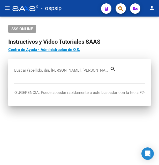
click at [91, 9] on div "- ospsip" at bounding box center [54, 8] width 85 height 11
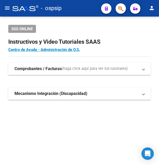
click at [91, 9] on div "- ospsip" at bounding box center [54, 8] width 85 height 11
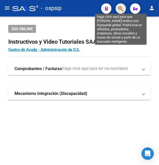
click at [120, 7] on icon "button" at bounding box center [120, 9] width 5 height 6
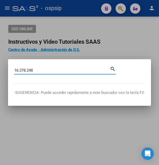
click at [28, 69] on input "16.378.248" at bounding box center [62, 70] width 96 height 5
click at [19, 69] on input "16.378248" at bounding box center [62, 70] width 96 height 5
type input "16378248"
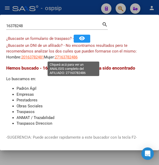
click at [73, 55] on span "27163782486" at bounding box center [66, 57] width 23 height 5
type textarea "27163782486"
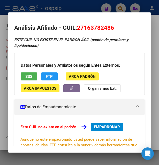
click at [82, 7] on div at bounding box center [79, 82] width 159 height 165
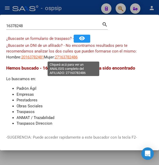
click at [70, 57] on span "27163782486" at bounding box center [66, 57] width 23 height 5
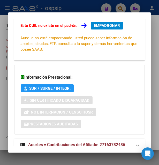
scroll to position [118, 0]
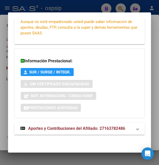
click at [47, 128] on span "Aportes y Contribuciones del Afiliado: 27163782486" at bounding box center [76, 128] width 97 height 5
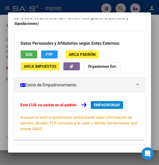
scroll to position [0, 0]
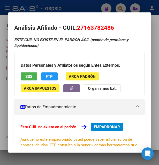
click at [75, 8] on div at bounding box center [79, 82] width 159 height 165
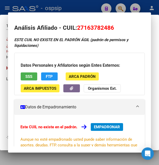
click at [81, 6] on div at bounding box center [79, 82] width 159 height 165
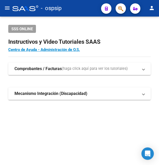
click at [81, 6] on div "- ospsip" at bounding box center [54, 8] width 85 height 11
click at [117, 8] on button "button" at bounding box center [121, 8] width 10 height 10
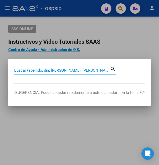
paste input "23538039"
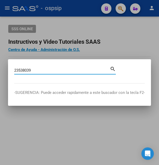
type input "23538039"
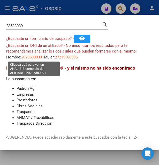
click at [34, 57] on span "20235380391" at bounding box center [32, 57] width 23 height 5
type textarea "20235380391"
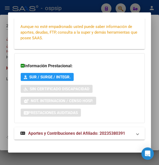
scroll to position [125, 0]
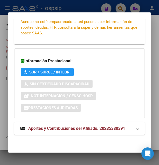
click at [71, 129] on span "Aportes y Contribuciones del Afiliado: 20235380391" at bounding box center [76, 128] width 97 height 5
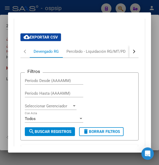
scroll to position [239, 0]
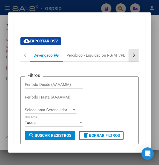
click at [129, 58] on button "button" at bounding box center [133, 55] width 9 height 12
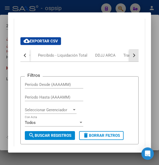
click at [129, 58] on button "button" at bounding box center [133, 55] width 9 height 12
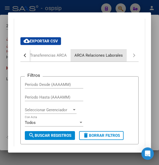
click at [117, 59] on div "ARCA Relaciones Laborales" at bounding box center [99, 55] width 56 height 12
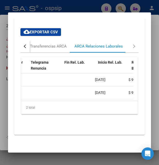
scroll to position [0, 82]
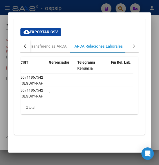
click at [84, 6] on div at bounding box center [79, 82] width 159 height 165
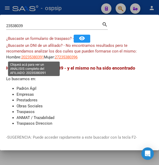
click at [34, 58] on span "20235380391" at bounding box center [32, 57] width 23 height 5
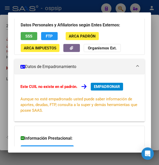
scroll to position [56, 0]
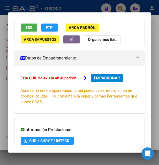
click at [31, 30] on span "SSS" at bounding box center [28, 27] width 7 height 5
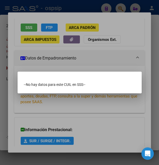
click at [83, 55] on div at bounding box center [79, 82] width 159 height 165
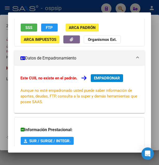
scroll to position [125, 0]
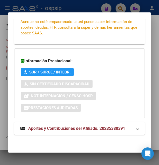
click at [57, 130] on span "Aportes y Contribuciones del Afiliado: 20235380391" at bounding box center [76, 128] width 97 height 5
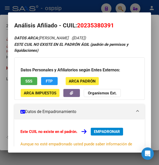
scroll to position [0, 0]
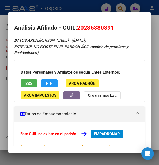
drag, startPoint x: 84, startPoint y: 27, endPoint x: 111, endPoint y: 25, distance: 27.6
click at [111, 25] on span "20235380391" at bounding box center [95, 27] width 37 height 7
copy span "23538039"
drag, startPoint x: 78, startPoint y: 25, endPoint x: 123, endPoint y: 21, distance: 44.7
click at [123, 21] on mat-dialog-content "Análisis Afiliado - CUIL: 20235380391 DATOS ARCA: QUIRO JULIO ALBERTO (27/01/19…" at bounding box center [79, 83] width 143 height 128
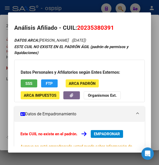
copy span "20235380391"
click at [97, 10] on div at bounding box center [79, 82] width 159 height 165
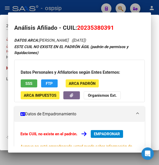
click at [97, 10] on div at bounding box center [79, 82] width 159 height 165
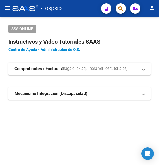
click at [97, 10] on div "- ospsip" at bounding box center [54, 8] width 85 height 11
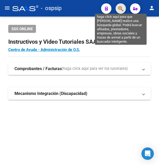
click at [121, 8] on icon "button" at bounding box center [120, 9] width 5 height 6
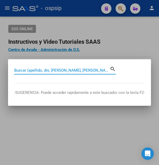
paste input "28133333"
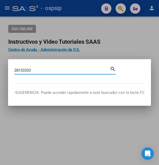
type input "28133333"
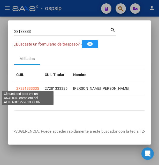
click at [33, 87] on span "27281333335" at bounding box center [27, 88] width 23 height 4
type textarea "27281333335"
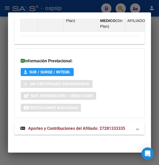
scroll to position [423, 0]
click at [61, 131] on span "Aportes y Contribuciones del Afiliado: 27281333335" at bounding box center [76, 128] width 97 height 5
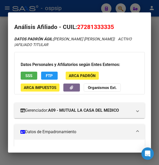
scroll to position [0, 0]
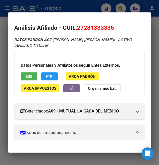
drag, startPoint x: 83, startPoint y: 28, endPoint x: 110, endPoint y: 26, distance: 27.0
click at [110, 26] on span "27281333335" at bounding box center [95, 27] width 37 height 7
copy span "28133333"
click at [84, 11] on div at bounding box center [79, 82] width 159 height 165
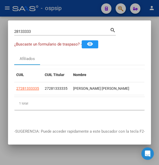
click at [84, 11] on div at bounding box center [79, 82] width 159 height 165
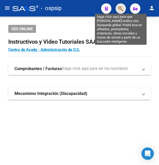
click at [123, 7] on icon "button" at bounding box center [120, 9] width 5 height 6
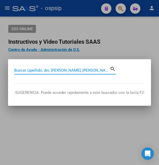
paste input "45654425"
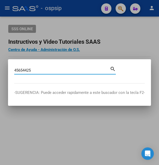
type input "45654425"
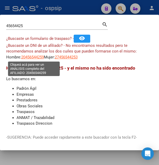
click at [35, 57] on span "20456544259" at bounding box center [32, 57] width 23 height 5
type textarea "20456544259"
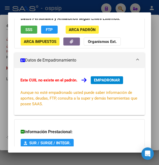
scroll to position [56, 0]
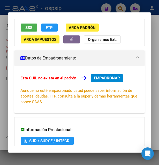
click at [31, 29] on span "SSS" at bounding box center [28, 27] width 7 height 5
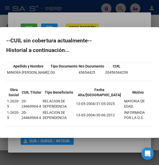
click at [102, 24] on div at bounding box center [79, 82] width 159 height 165
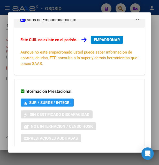
scroll to position [125, 0]
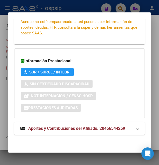
click at [67, 128] on span "Aportes y Contribuciones del Afiliado: 20456544259" at bounding box center [76, 128] width 97 height 5
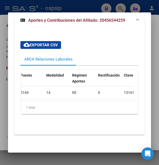
scroll to position [0, 0]
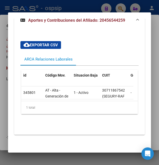
click at [65, 9] on div at bounding box center [79, 82] width 159 height 165
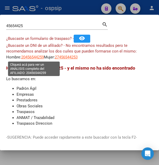
click at [38, 58] on span "20456544259" at bounding box center [32, 57] width 23 height 5
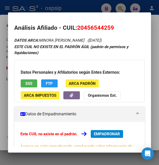
drag, startPoint x: 85, startPoint y: 28, endPoint x: 110, endPoint y: 28, distance: 25.4
click at [110, 28] on span "20456544259" at bounding box center [95, 27] width 37 height 7
copy span "45654425"
click at [103, 9] on div at bounding box center [79, 82] width 159 height 165
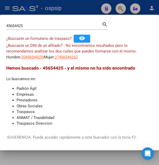
click at [93, 9] on div at bounding box center [79, 82] width 159 height 165
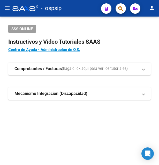
click at [93, 9] on div "- ospsip" at bounding box center [54, 8] width 85 height 11
click at [121, 5] on span "button" at bounding box center [120, 8] width 5 height 11
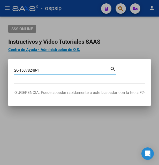
click at [20, 71] on input "20-16378248-1" at bounding box center [62, 70] width 96 height 5
click at [39, 71] on input "16378248-1" at bounding box center [62, 70] width 96 height 5
type input "16378248"
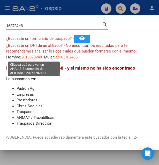
click at [35, 56] on span "20163782481" at bounding box center [32, 57] width 23 height 5
type textarea "20163782481"
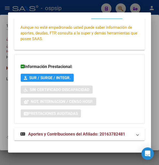
scroll to position [125, 0]
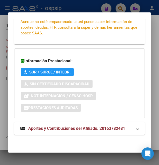
click at [56, 128] on span "Aportes y Contribuciones del Afiliado: 20163782481" at bounding box center [76, 128] width 97 height 5
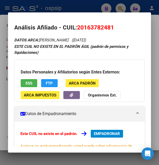
scroll to position [0, 0]
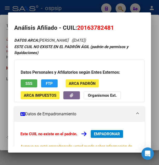
click at [19, 83] on div "Datos Personales y Afiliatorios según Entes Externos: SSS FTP ARCA Padrón ARCA …" at bounding box center [79, 81] width 131 height 42
click at [24, 83] on button "SSS" at bounding box center [29, 83] width 17 height 8
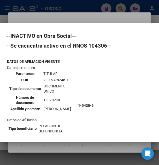
drag, startPoint x: 37, startPoint y: 80, endPoint x: 66, endPoint y: 79, distance: 29.0
click at [66, 79] on td "20-16378248-1" at bounding box center [59, 80] width 33 height 6
copy td "20-16378248-1"
click at [67, 12] on div at bounding box center [79, 82] width 159 height 165
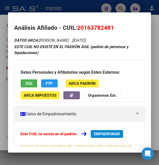
click at [73, 10] on div at bounding box center [79, 82] width 159 height 165
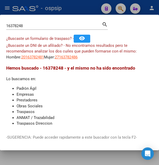
click at [76, 8] on div at bounding box center [79, 82] width 159 height 165
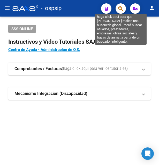
click at [122, 11] on icon "button" at bounding box center [120, 9] width 5 height 6
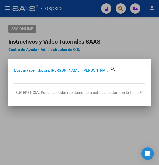
click at [52, 70] on input "Buscar (apellido, dni, [PERSON_NAME], [PERSON_NAME], cuit, obra social)" at bounding box center [62, 70] width 96 height 5
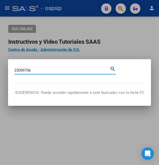
type input "23099756"
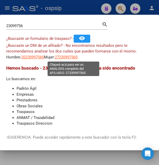
click at [76, 58] on span "27230997565" at bounding box center [66, 57] width 23 height 5
type textarea "27230997565"
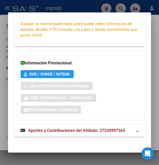
scroll to position [125, 0]
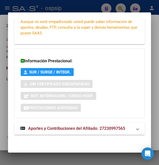
click at [75, 130] on span "Aportes y Contribuciones del Afiliado: 27230997565" at bounding box center [76, 128] width 97 height 5
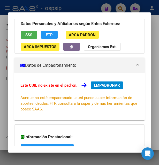
scroll to position [0, 0]
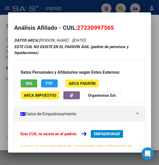
click at [26, 83] on span "SSS" at bounding box center [28, 83] width 7 height 5
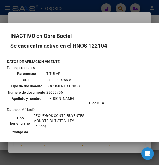
drag, startPoint x: 44, startPoint y: 79, endPoint x: 70, endPoint y: 82, distance: 25.8
click at [70, 82] on td "27-23099756-5" at bounding box center [63, 80] width 34 height 6
copy td "27-23099756-5"
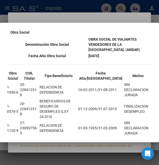
scroll to position [112, 0]
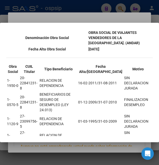
click at [65, 19] on div at bounding box center [79, 82] width 159 height 165
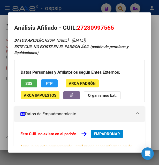
click at [65, 19] on mat-dialog-content "Análisis Afiliado - CUIL: 27230997565 DATOS ARCA: GALEANO GLADYS LILIANA (02/03…" at bounding box center [79, 83] width 143 height 128
click at [81, 12] on div at bounding box center [79, 82] width 159 height 165
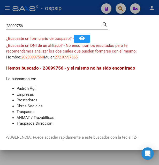
click at [82, 11] on div at bounding box center [79, 82] width 159 height 165
click at [82, 11] on div "- ospsip" at bounding box center [54, 8] width 85 height 11
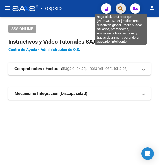
click at [120, 7] on icon "button" at bounding box center [120, 9] width 5 height 6
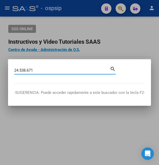
click at [28, 69] on input "24.538.671" at bounding box center [62, 70] width 96 height 5
click at [20, 70] on input "24.538671" at bounding box center [62, 70] width 96 height 5
type input "24538671"
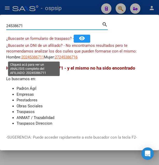
click at [33, 57] on span "20245386711" at bounding box center [32, 57] width 23 height 5
type textarea "20245386711"
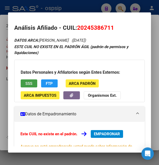
click at [26, 84] on span "SSS" at bounding box center [28, 83] width 7 height 5
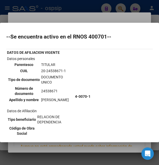
scroll to position [0, 0]
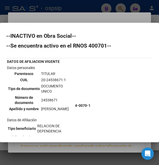
click at [68, 17] on div at bounding box center [79, 82] width 159 height 165
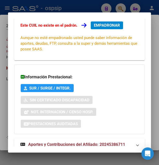
scroll to position [125, 0]
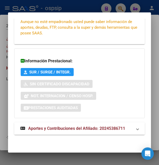
click at [63, 131] on span "Aportes y Contribuciones del Afiliado: 20245386711" at bounding box center [76, 128] width 97 height 5
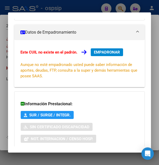
scroll to position [0, 0]
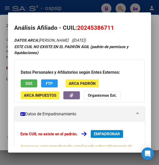
drag, startPoint x: 77, startPoint y: 29, endPoint x: 119, endPoint y: 27, distance: 41.7
click at [119, 27] on h2 "Análisis Afiliado - CUIL: 20245386711" at bounding box center [79, 28] width 131 height 9
copy h2 "Análisis Afiliado - CUIL: 20245386711"
click at [76, 8] on div at bounding box center [79, 82] width 159 height 165
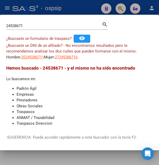
click at [77, 8] on div at bounding box center [79, 82] width 159 height 165
click at [77, 8] on div "- ospsip" at bounding box center [54, 8] width 85 height 11
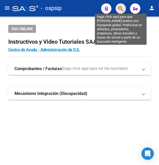
click at [123, 9] on icon "button" at bounding box center [120, 9] width 5 height 6
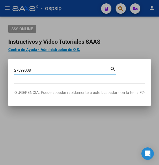
type input "27899008"
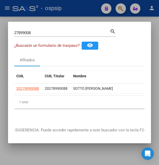
click at [28, 90] on datatable-body-cell "20278990088" at bounding box center [28, 89] width 28 height 10
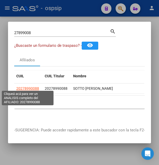
click at [28, 88] on span "20278990088" at bounding box center [27, 88] width 23 height 4
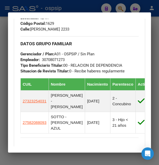
scroll to position [307, 0]
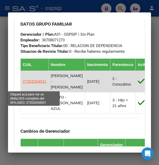
click at [39, 84] on span "27323254031" at bounding box center [35, 81] width 24 height 4
type textarea "27323254031"
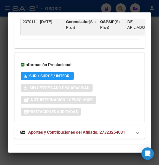
scroll to position [507, 0]
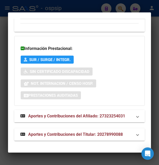
click at [70, 115] on span "Aportes y Contribuciones del Afiliado: 27323254031" at bounding box center [76, 116] width 97 height 5
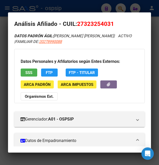
scroll to position [0, 0]
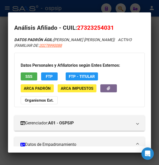
click at [77, 8] on div at bounding box center [79, 82] width 159 height 165
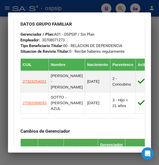
click at [77, 8] on div at bounding box center [79, 82] width 159 height 165
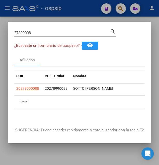
click at [77, 8] on div at bounding box center [79, 82] width 159 height 165
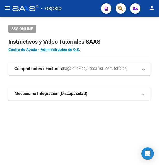
click at [77, 8] on div "- ospsip" at bounding box center [54, 8] width 85 height 11
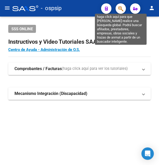
click at [123, 8] on icon "button" at bounding box center [120, 9] width 5 height 6
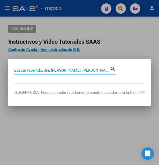
paste input "41160010"
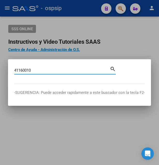
type input "41160010"
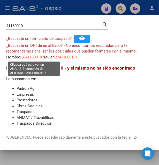
click at [36, 56] on span "20411600107" at bounding box center [32, 57] width 23 height 5
type textarea "20411600107"
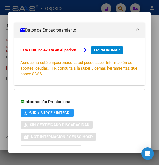
scroll to position [125, 0]
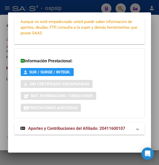
click at [69, 130] on span "Aportes y Contribuciones del Afiliado: 20411600107" at bounding box center [76, 128] width 97 height 5
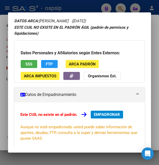
scroll to position [8, 0]
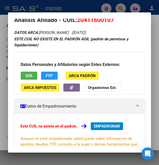
click at [35, 75] on button "SSS" at bounding box center [29, 76] width 17 height 8
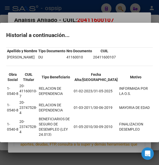
scroll to position [0, 0]
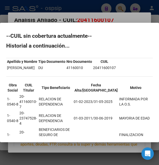
click at [75, 16] on div at bounding box center [79, 82] width 159 height 165
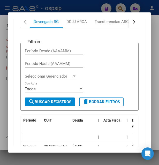
scroll to position [259, 0]
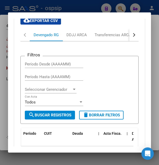
click at [129, 36] on button "button" at bounding box center [133, 35] width 9 height 12
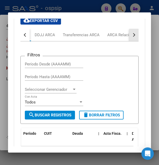
click at [129, 36] on button "button" at bounding box center [133, 35] width 9 height 12
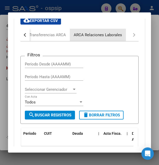
click at [116, 37] on div "ARCA Relaciones Laborales" at bounding box center [98, 35] width 48 height 6
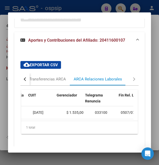
scroll to position [0, 0]
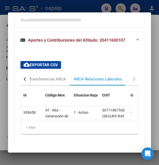
click at [61, 6] on div at bounding box center [79, 82] width 159 height 165
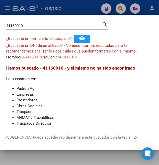
click at [61, 6] on div at bounding box center [79, 82] width 159 height 165
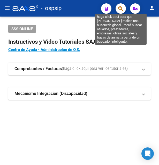
click at [120, 6] on icon "button" at bounding box center [120, 9] width 5 height 6
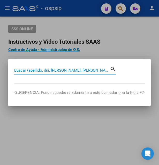
paste input "45953031"
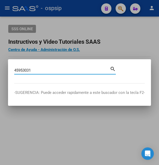
type input "45953031"
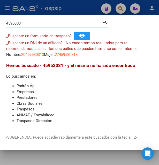
scroll to position [3, 0]
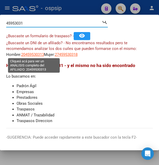
click at [37, 55] on span "20459530313" at bounding box center [32, 54] width 23 height 5
type textarea "20459530313"
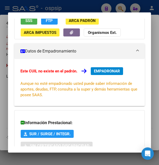
scroll to position [125, 0]
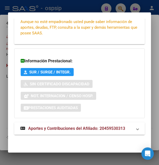
click at [55, 129] on span "Aportes y Contribuciones del Afiliado: 20459530313" at bounding box center [76, 128] width 97 height 5
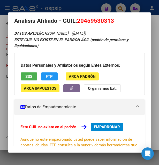
scroll to position [6, 0]
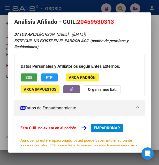
click at [28, 77] on span "SSS" at bounding box center [28, 77] width 7 height 5
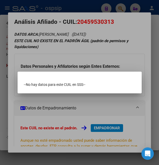
click at [109, 58] on div at bounding box center [79, 82] width 159 height 165
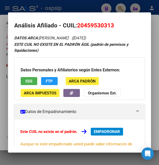
drag, startPoint x: 85, startPoint y: 21, endPoint x: 110, endPoint y: 18, distance: 25.0
click at [110, 19] on mat-dialog-content "Análisis Afiliado - CUIL: 20459530313 DATOS ARCA: MANSILLA MATIAS EZEQUIEL (15/…" at bounding box center [79, 83] width 143 height 128
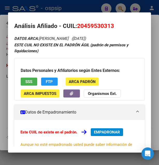
copy span "45953031"
drag, startPoint x: 78, startPoint y: 27, endPoint x: 117, endPoint y: 25, distance: 39.6
click at [117, 25] on h2 "Análisis Afiliado - CUIL: 20459530313" at bounding box center [79, 26] width 131 height 9
copy span "20459530313"
click at [32, 85] on button "SSS" at bounding box center [29, 82] width 17 height 8
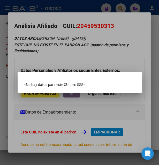
click at [80, 59] on div at bounding box center [79, 82] width 159 height 165
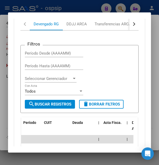
scroll to position [253, 0]
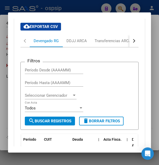
click at [129, 44] on button "button" at bounding box center [133, 41] width 9 height 12
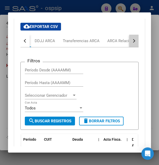
click at [129, 44] on button "button" at bounding box center [133, 41] width 9 height 12
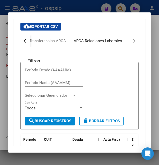
click at [109, 45] on div "ARCA Relaciones Laborales" at bounding box center [98, 41] width 56 height 12
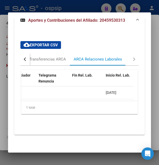
scroll to position [0, 170]
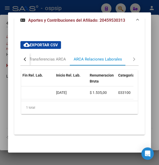
click at [89, 5] on div at bounding box center [79, 82] width 159 height 165
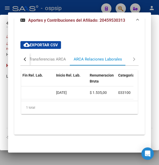
click at [89, 5] on div at bounding box center [79, 82] width 159 height 165
click at [89, 5] on div "- ospsip" at bounding box center [54, 8] width 85 height 11
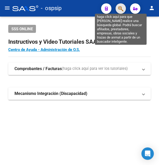
click at [121, 7] on icon "button" at bounding box center [120, 9] width 5 height 6
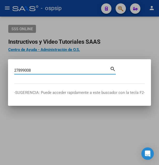
type input "27899008"
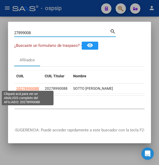
click at [29, 86] on span "20278990088" at bounding box center [27, 88] width 23 height 4
type textarea "20278990088"
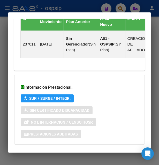
scroll to position [471, 0]
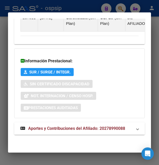
click at [98, 129] on span "Aportes y Contribuciones del Afiliado: 20278990088" at bounding box center [76, 128] width 97 height 5
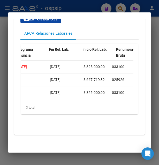
scroll to position [0, 178]
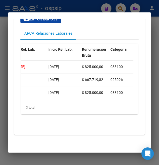
drag, startPoint x: 65, startPoint y: 102, endPoint x: 61, endPoint y: 102, distance: 4.1
click at [61, 102] on div "id Código Mov. Situacion Baja CUIT Gerenciador Telegrama Renuncia Fin Rel. Lab.…" at bounding box center [79, 79] width 117 height 70
click at [58, 107] on div "3 total" at bounding box center [79, 107] width 117 height 13
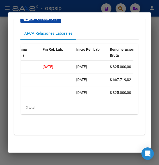
scroll to position [0, 148]
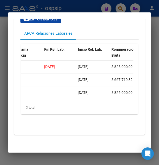
click at [98, 11] on div at bounding box center [79, 82] width 159 height 165
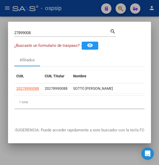
click at [98, 11] on div at bounding box center [79, 82] width 159 height 165
click at [98, 11] on mat-toolbar "menu - ospsip person" at bounding box center [79, 8] width 159 height 17
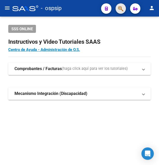
click at [117, 9] on button "button" at bounding box center [121, 8] width 10 height 10
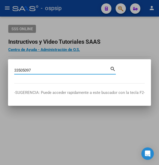
type input "33505097"
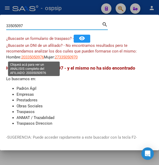
click at [38, 57] on span "20335050976" at bounding box center [32, 57] width 23 height 5
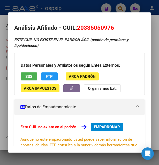
click at [90, 9] on div at bounding box center [79, 82] width 159 height 165
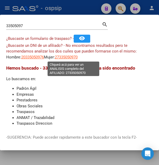
click at [78, 58] on span "27335050970" at bounding box center [66, 57] width 23 height 5
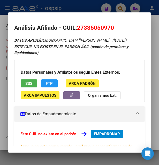
click at [57, 11] on div at bounding box center [79, 82] width 159 height 165
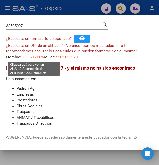
click at [38, 58] on span "20335050976" at bounding box center [32, 57] width 23 height 5
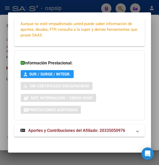
scroll to position [118, 0]
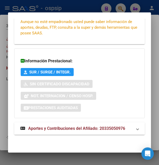
click at [61, 128] on span "Aportes y Contribuciones del Afiliado: 20335050976" at bounding box center [76, 128] width 97 height 5
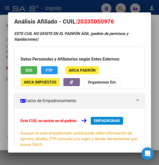
scroll to position [0, 0]
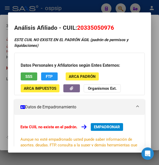
click at [70, 9] on div at bounding box center [79, 82] width 159 height 165
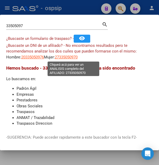
click at [75, 57] on span "27335050970" at bounding box center [66, 57] width 23 height 5
type textarea "27335050970"
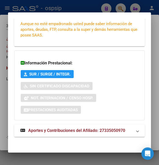
scroll to position [125, 0]
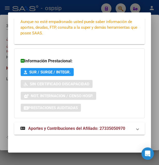
click at [48, 131] on span "Aportes y Contribuciones del Afiliado: 27335050970" at bounding box center [76, 128] width 97 height 5
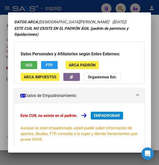
scroll to position [0, 0]
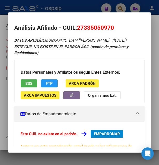
click at [82, 6] on div at bounding box center [79, 82] width 159 height 165
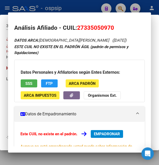
click at [82, 6] on div at bounding box center [79, 82] width 159 height 165
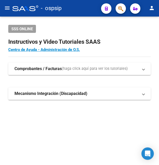
click at [82, 6] on div "- ospsip" at bounding box center [54, 8] width 85 height 11
click at [121, 6] on span "button" at bounding box center [120, 8] width 5 height 11
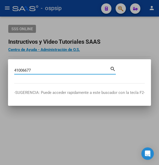
type input "41006677"
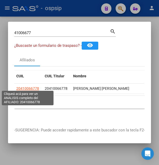
click at [25, 86] on span "20410066778" at bounding box center [27, 88] width 23 height 4
type textarea "20410066778"
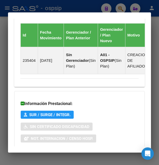
scroll to position [412, 0]
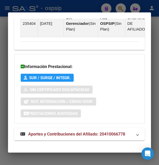
click at [88, 132] on span "Aportes y Contribuciones del Afiliado: 20410066778" at bounding box center [76, 134] width 97 height 5
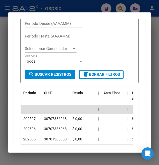
scroll to position [517, 0]
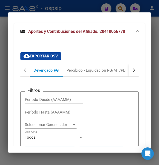
click at [81, 10] on div at bounding box center [79, 82] width 159 height 165
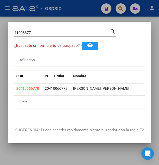
click at [82, 10] on div at bounding box center [79, 82] width 159 height 165
click at [82, 10] on div "- ospsip" at bounding box center [54, 8] width 85 height 11
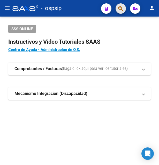
click at [117, 8] on button "button" at bounding box center [121, 8] width 10 height 10
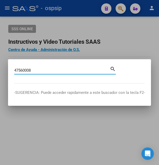
type input "47560008"
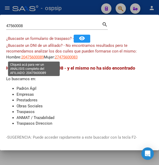
click at [37, 57] on span "20475600089" at bounding box center [32, 57] width 23 height 5
type textarea "20475600089"
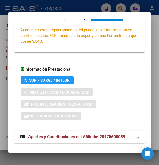
scroll to position [125, 0]
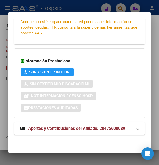
click at [57, 127] on span "Aportes y Contribuciones del Afiliado: 20475600089" at bounding box center [76, 128] width 97 height 5
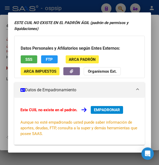
scroll to position [15, 0]
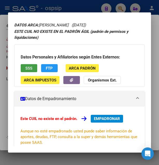
click at [30, 69] on span "SSS" at bounding box center [28, 68] width 7 height 5
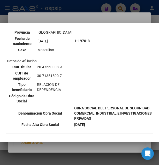
scroll to position [112, 0]
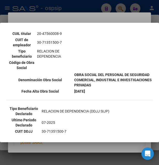
click at [73, 16] on div at bounding box center [79, 82] width 159 height 165
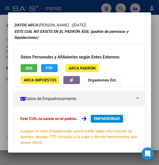
click at [81, 5] on div at bounding box center [79, 82] width 159 height 165
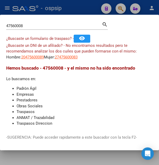
click at [78, 11] on div at bounding box center [79, 82] width 159 height 165
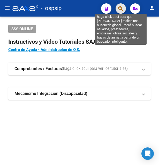
click at [123, 6] on icon "button" at bounding box center [120, 9] width 5 height 6
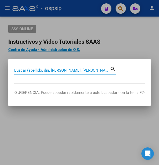
paste input "45382632"
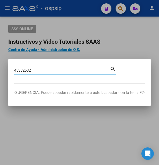
type input "45382632"
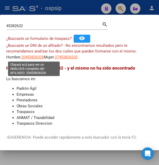
click at [36, 58] on span "20453826326" at bounding box center [32, 57] width 23 height 5
type textarea "20453826326"
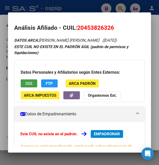
click at [31, 86] on button "SSS" at bounding box center [29, 83] width 17 height 8
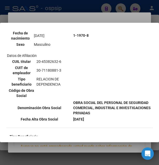
scroll to position [132, 0]
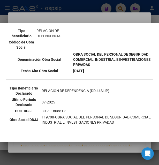
click at [88, 23] on mat-dialog-container "--ACTIVO en Obra Social según consulta SSS-- DATOS DE AFILIACION VIGENTE Datos …" at bounding box center [79, 83] width 159 height 120
click at [98, 20] on div at bounding box center [79, 82] width 159 height 165
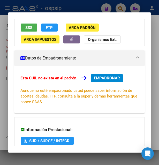
scroll to position [125, 0]
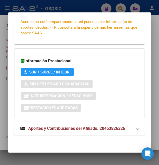
click at [71, 128] on span "Aportes y Contribuciones del Afiliado: 20453826326" at bounding box center [76, 128] width 97 height 5
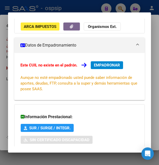
scroll to position [0, 0]
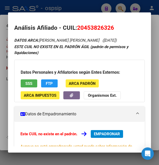
click at [87, 6] on div at bounding box center [79, 82] width 159 height 165
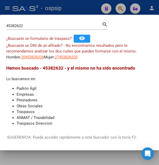
click at [87, 6] on div at bounding box center [79, 82] width 159 height 165
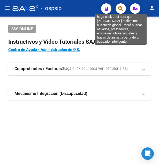
click at [120, 7] on icon "button" at bounding box center [120, 9] width 5 height 6
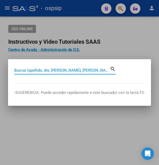
paste input "40511090"
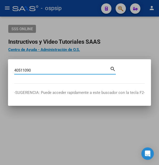
type input "40511090"
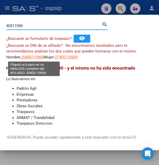
click at [32, 57] on span "20405110904" at bounding box center [32, 57] width 23 height 5
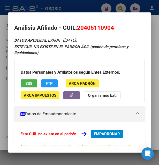
click at [84, 9] on div at bounding box center [79, 82] width 159 height 165
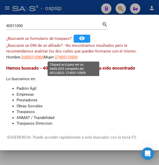
click at [73, 56] on span "27405110909" at bounding box center [66, 57] width 23 height 5
type textarea "27405110909"
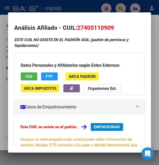
click at [74, 6] on div at bounding box center [79, 82] width 159 height 165
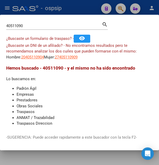
click at [118, 6] on div at bounding box center [79, 82] width 159 height 165
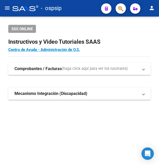
click at [98, 8] on mat-toolbar "menu - ospsip person" at bounding box center [79, 8] width 159 height 17
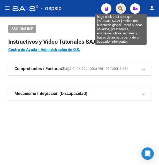
click at [120, 8] on icon "button" at bounding box center [120, 9] width 5 height 6
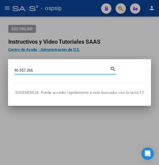
click at [27, 69] on input "40.557.266" at bounding box center [62, 70] width 96 height 5
click at [19, 71] on input "40.557266" at bounding box center [62, 70] width 96 height 5
type input "40557266"
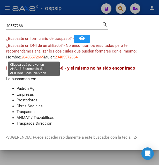
click at [35, 55] on span "20405572665" at bounding box center [32, 57] width 23 height 5
type textarea "20405572665"
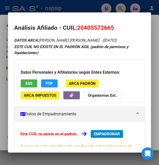
click at [33, 76] on div "Datos Personales y Afiliatorios según Entes Externos: SSS FTP ARCA Padrón ARCA …" at bounding box center [79, 81] width 131 height 42
click at [26, 85] on span "SSS" at bounding box center [28, 83] width 7 height 5
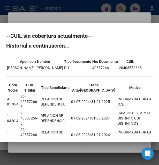
click at [85, 17] on div at bounding box center [79, 82] width 159 height 165
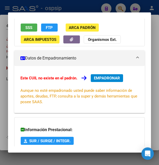
scroll to position [125, 0]
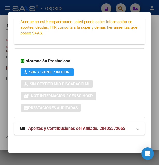
click at [79, 127] on span "Aportes y Contribuciones del Afiliado: 20405572665" at bounding box center [76, 128] width 97 height 5
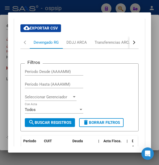
scroll to position [239, 0]
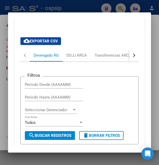
click at [132, 55] on div "button" at bounding box center [134, 56] width 4 height 4
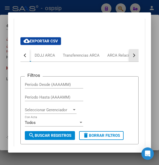
click at [132, 55] on div "button" at bounding box center [134, 56] width 4 height 4
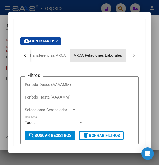
click at [111, 57] on div "ARCA Relaciones Laborales" at bounding box center [98, 56] width 48 height 6
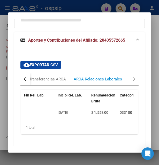
scroll to position [0, 0]
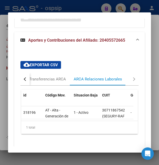
click at [64, 6] on div at bounding box center [79, 82] width 159 height 165
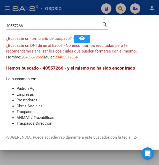
click at [78, 7] on div at bounding box center [79, 82] width 159 height 165
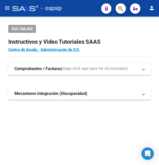
click at [78, 7] on div "- ospsip" at bounding box center [54, 8] width 85 height 11
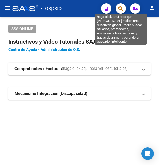
click at [121, 8] on icon "button" at bounding box center [120, 9] width 5 height 6
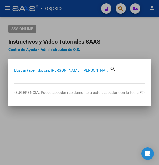
click at [33, 71] on input "Buscar (apellido, dni, [PERSON_NAME], [PERSON_NAME], cuit, obra social)" at bounding box center [62, 70] width 96 height 5
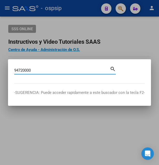
type input "94720000"
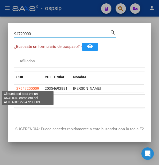
click at [28, 87] on span "27947200009" at bounding box center [27, 88] width 23 height 4
type textarea "27947200009"
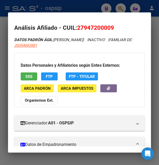
drag, startPoint x: 78, startPoint y: 29, endPoint x: 114, endPoint y: 29, distance: 36.0
click at [124, 29] on h2 "Análisis Afiliado - CUIL: 27947200009" at bounding box center [79, 28] width 131 height 9
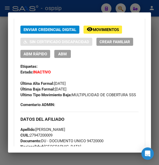
scroll to position [112, 0]
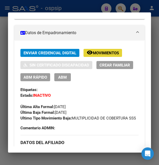
click at [110, 52] on span "Movimientos" at bounding box center [106, 53] width 26 height 5
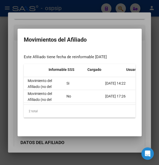
scroll to position [0, 219]
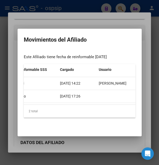
click at [93, 19] on div at bounding box center [79, 82] width 159 height 165
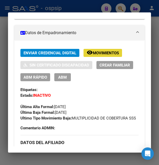
click at [99, 50] on span "remove_red_eye Movimientos" at bounding box center [103, 52] width 32 height 5
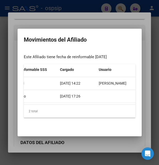
click at [99, 22] on div at bounding box center [79, 82] width 159 height 165
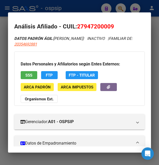
scroll to position [0, 0]
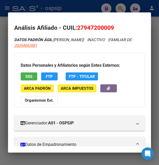
drag, startPoint x: 30, startPoint y: 72, endPoint x: 30, endPoint y: 75, distance: 3.4
click at [30, 73] on div "Datos Personales y Afiliatorios según Entes Externos: SSS FTP FTP - Titular ARC…" at bounding box center [79, 80] width 131 height 54
click at [31, 76] on span "SSS" at bounding box center [28, 76] width 7 height 5
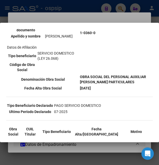
scroll to position [84, 0]
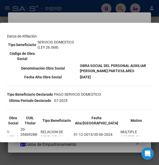
click at [70, 20] on div at bounding box center [79, 82] width 159 height 165
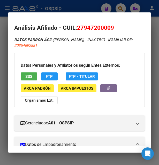
click at [71, 20] on mat-dialog-content "Análisis Afiliado - CUIL: 27947200009 DATOS PADRÓN ÁGIL: ORZUSA SANCHEZ LAURA |…" at bounding box center [79, 83] width 143 height 128
click at [78, 11] on div at bounding box center [79, 82] width 159 height 165
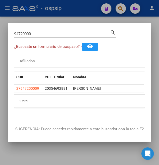
click at [78, 11] on div at bounding box center [79, 82] width 159 height 165
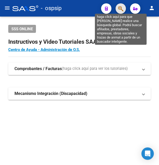
click at [122, 6] on icon "button" at bounding box center [120, 9] width 5 height 6
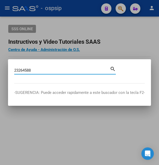
type input "23264588"
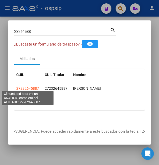
click at [31, 86] on span "27232645887" at bounding box center [27, 88] width 23 height 4
type textarea "27232645887"
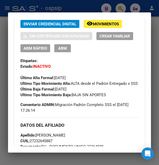
scroll to position [112, 0]
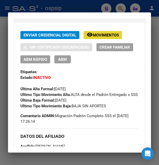
click at [98, 38] on span "Movimientos" at bounding box center [106, 35] width 26 height 5
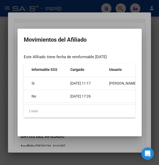
scroll to position [0, 219]
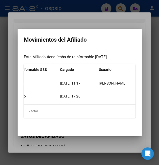
click at [94, 19] on div at bounding box center [79, 82] width 159 height 165
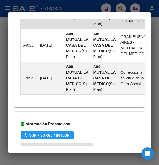
scroll to position [533, 0]
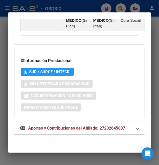
click at [59, 130] on span "Aportes y Contribuciones del Afiliado: 27232645887" at bounding box center [76, 128] width 97 height 5
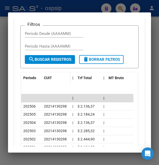
scroll to position [647, 0]
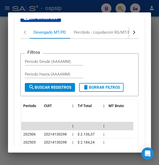
click at [129, 39] on button "button" at bounding box center [133, 32] width 9 height 12
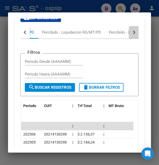
click at [129, 39] on button "button" at bounding box center [133, 32] width 9 height 12
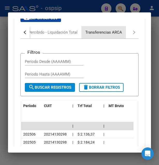
click at [113, 35] on div "Transferencias ARCA" at bounding box center [103, 32] width 37 height 6
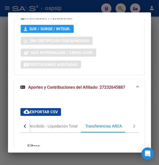
scroll to position [527, 0]
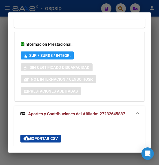
click at [81, 8] on div at bounding box center [79, 82] width 159 height 165
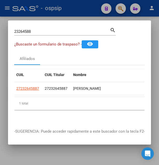
click at [65, 12] on div at bounding box center [79, 82] width 159 height 165
